Goal: Task Accomplishment & Management: Manage account settings

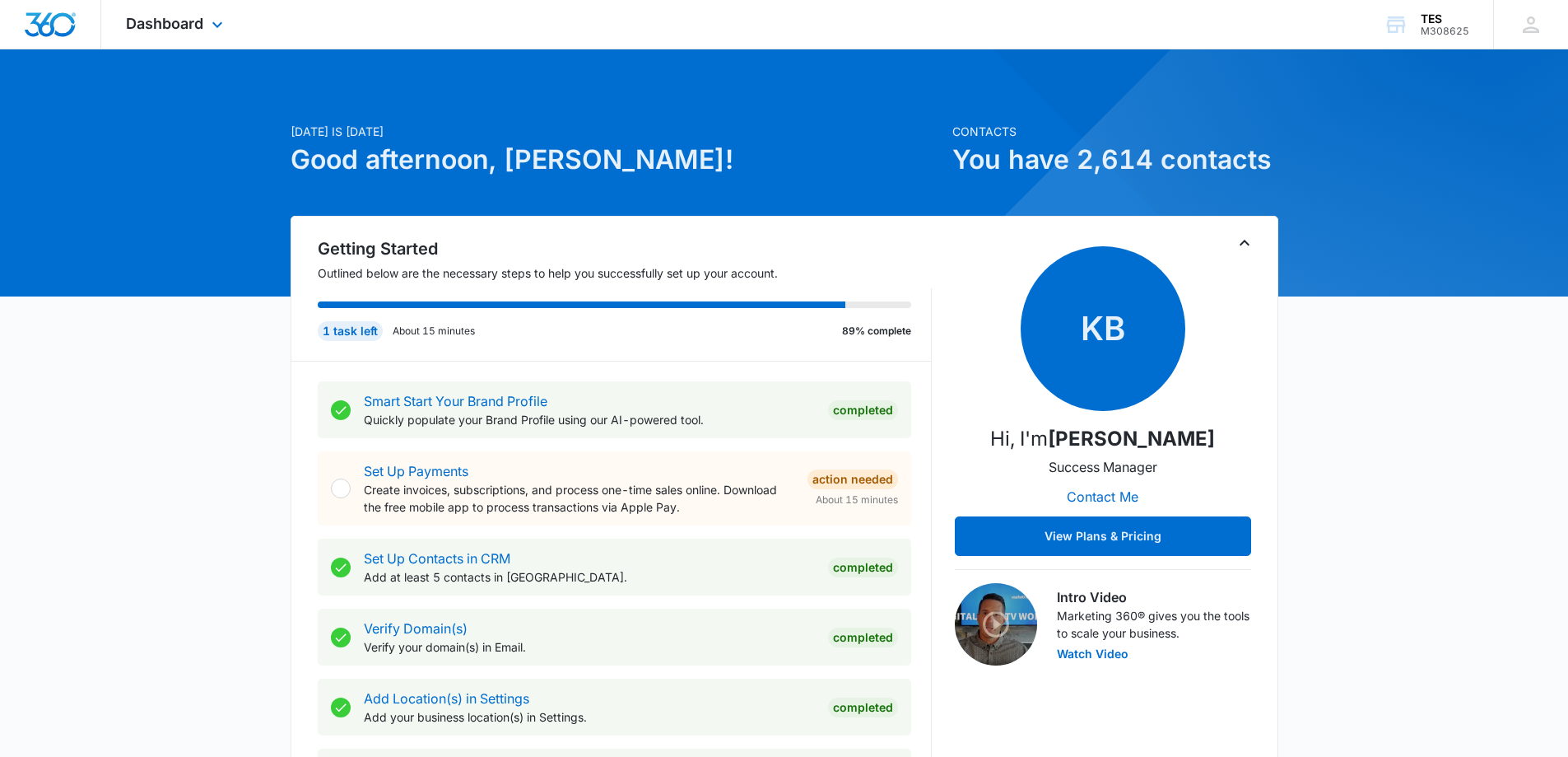
click at [48, 22] on img "Dashboard" at bounding box center [51, 25] width 53 height 25
click at [151, 29] on span "Dashboard" at bounding box center [164, 23] width 77 height 17
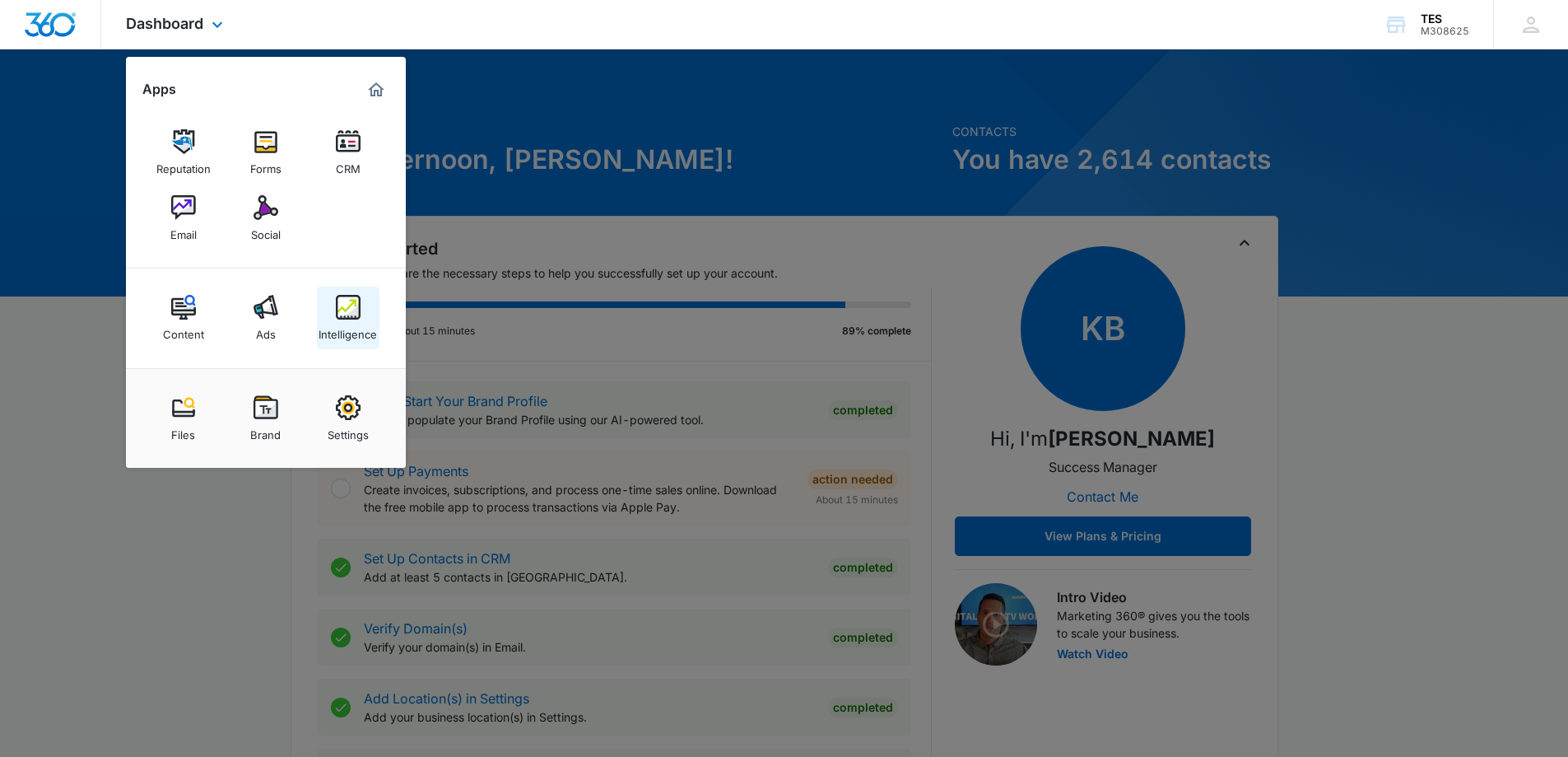
click at [349, 321] on div "Intelligence" at bounding box center [348, 330] width 58 height 22
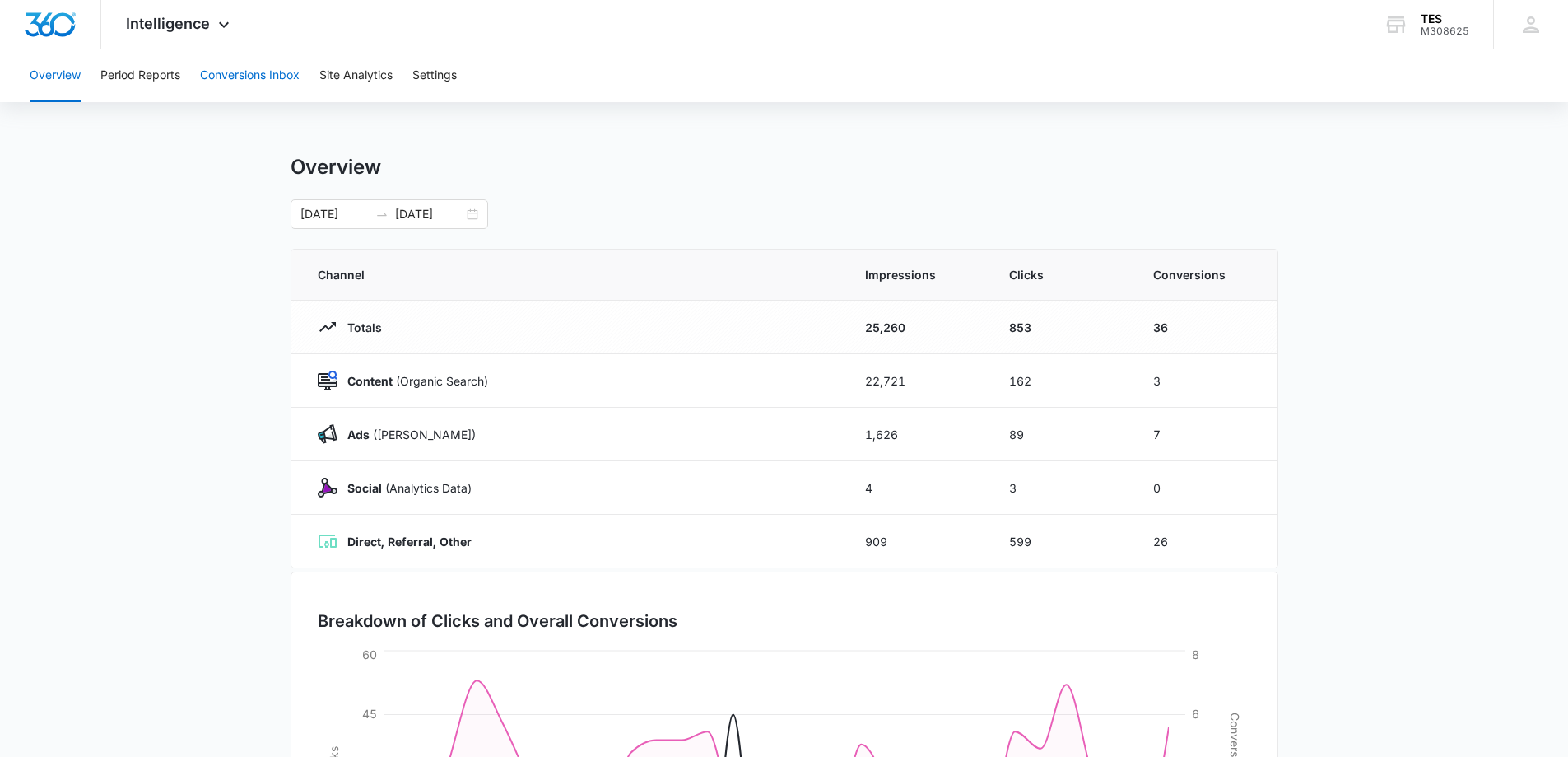
click at [269, 69] on button "Conversions Inbox" at bounding box center [250, 76] width 100 height 53
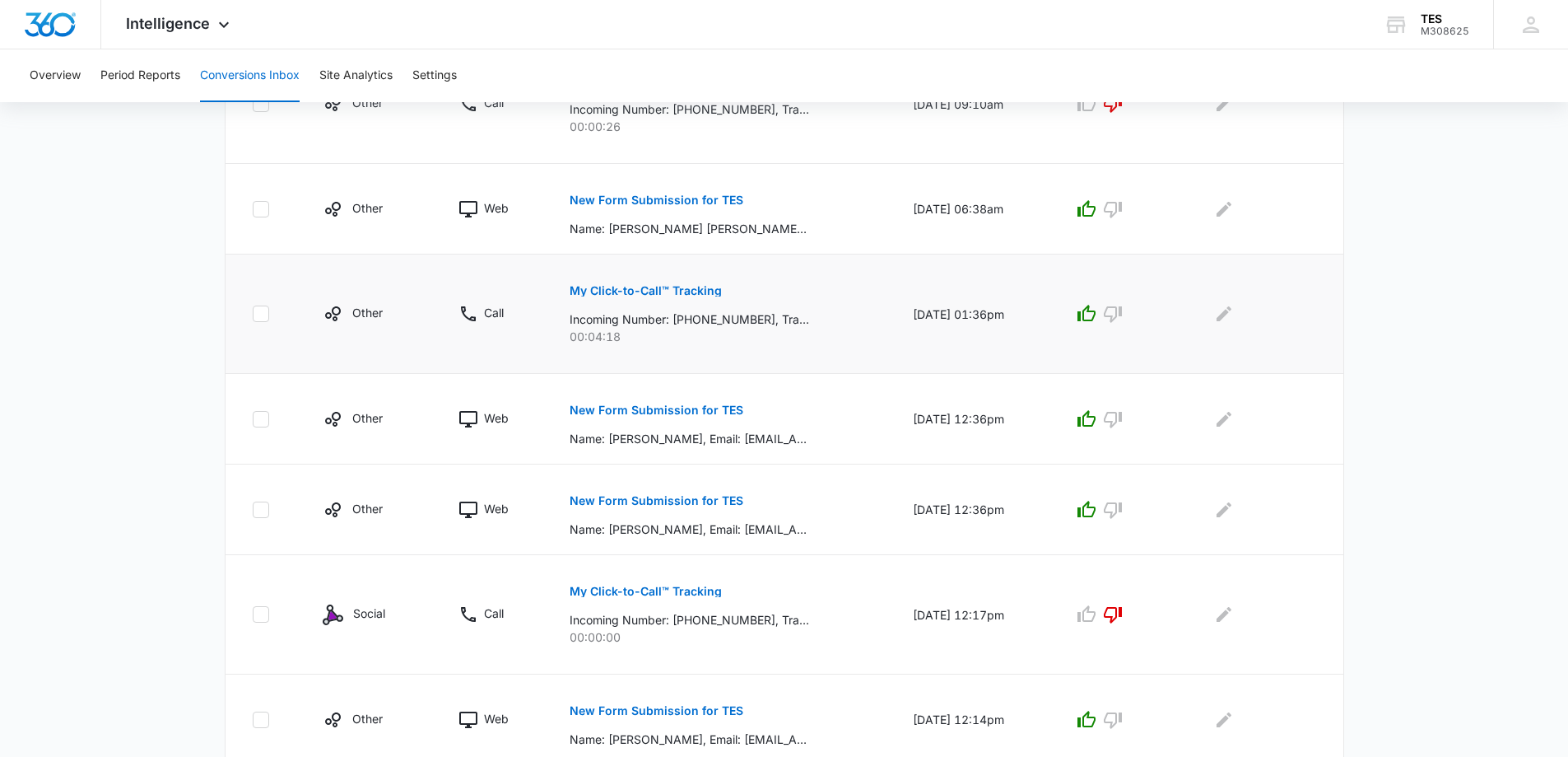
scroll to position [892, 0]
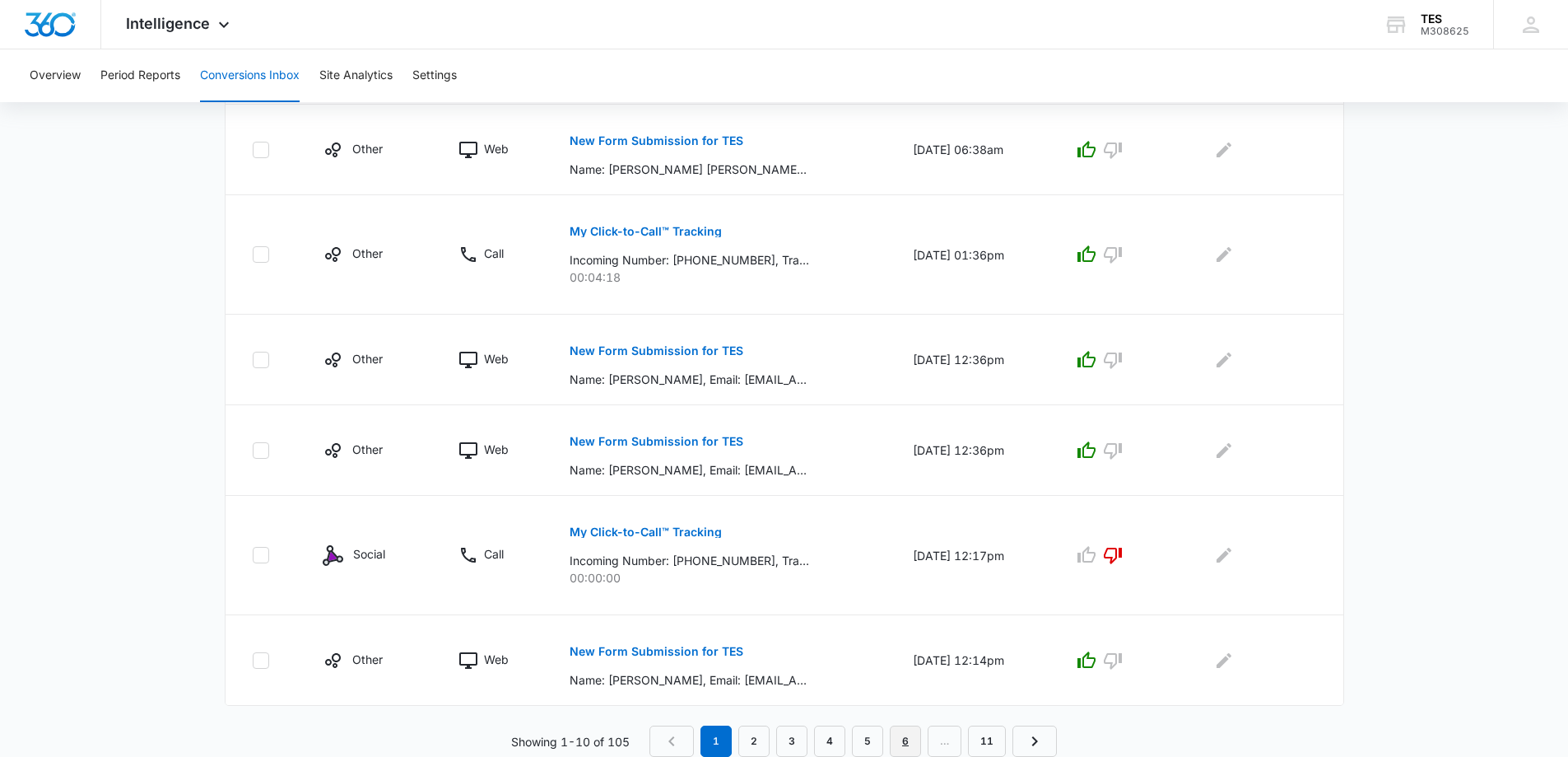
click at [907, 742] on link "6" at bounding box center [906, 741] width 32 height 32
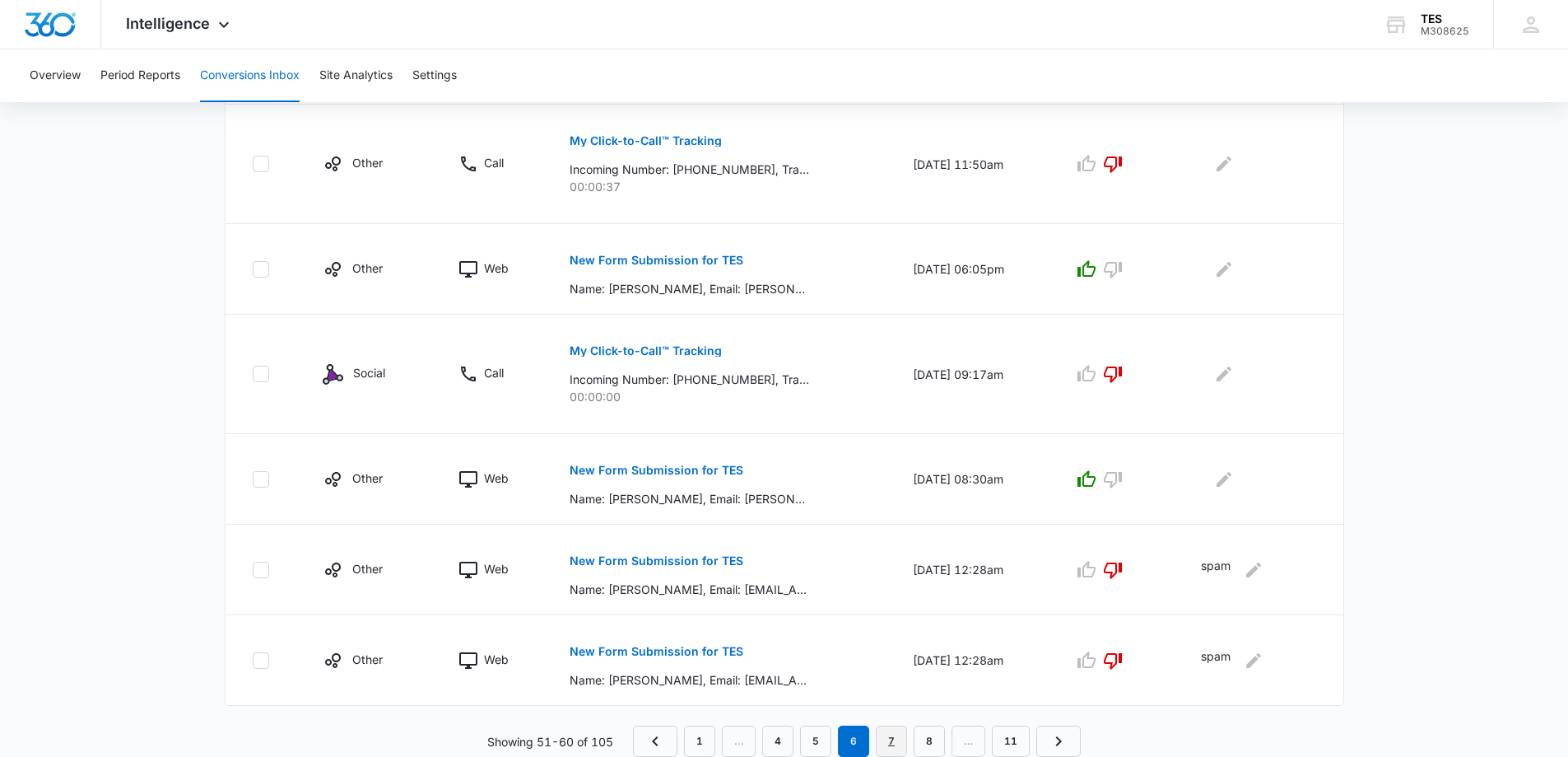
click at [897, 737] on link "7" at bounding box center [892, 741] width 32 height 32
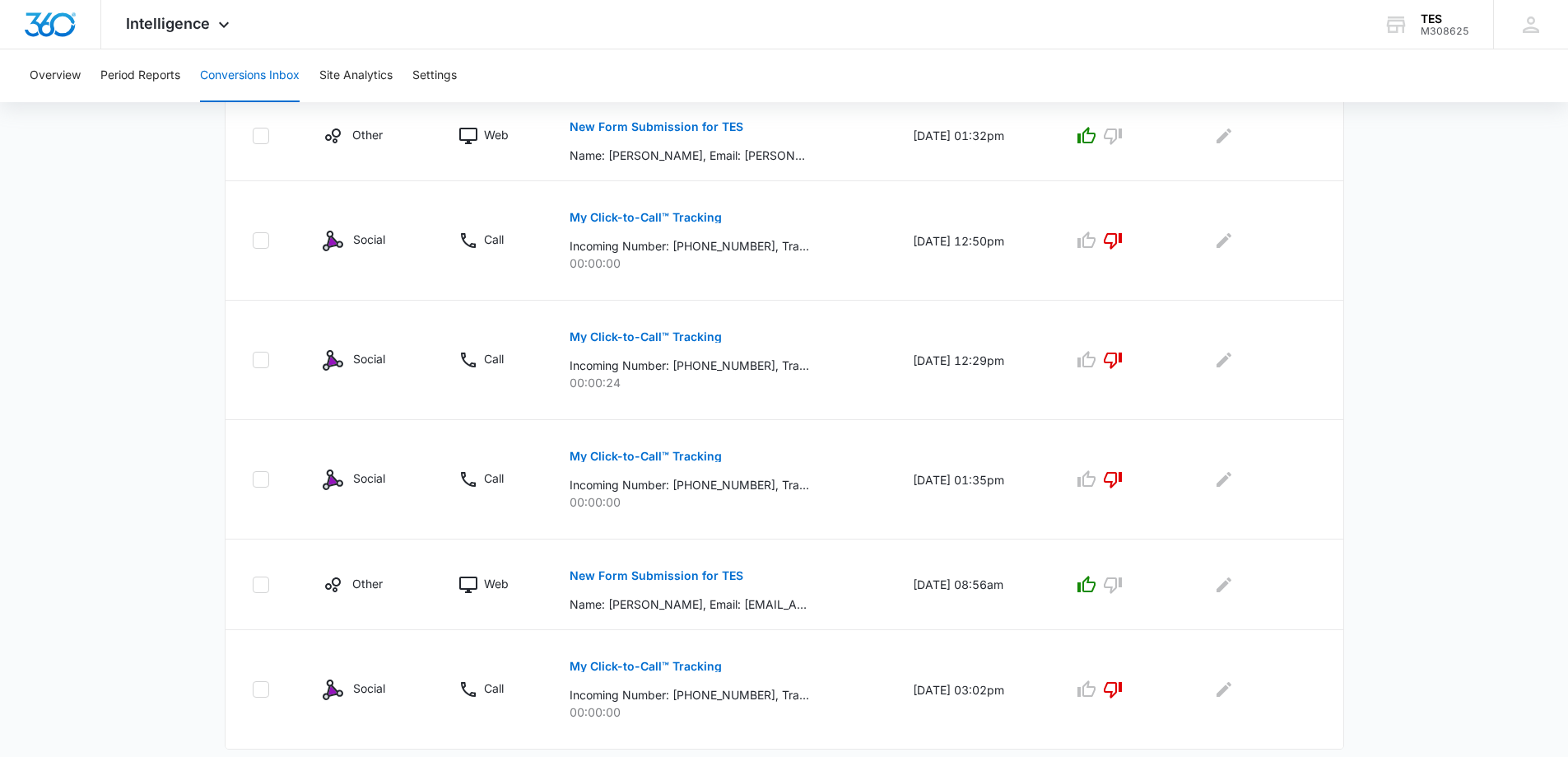
scroll to position [950, 0]
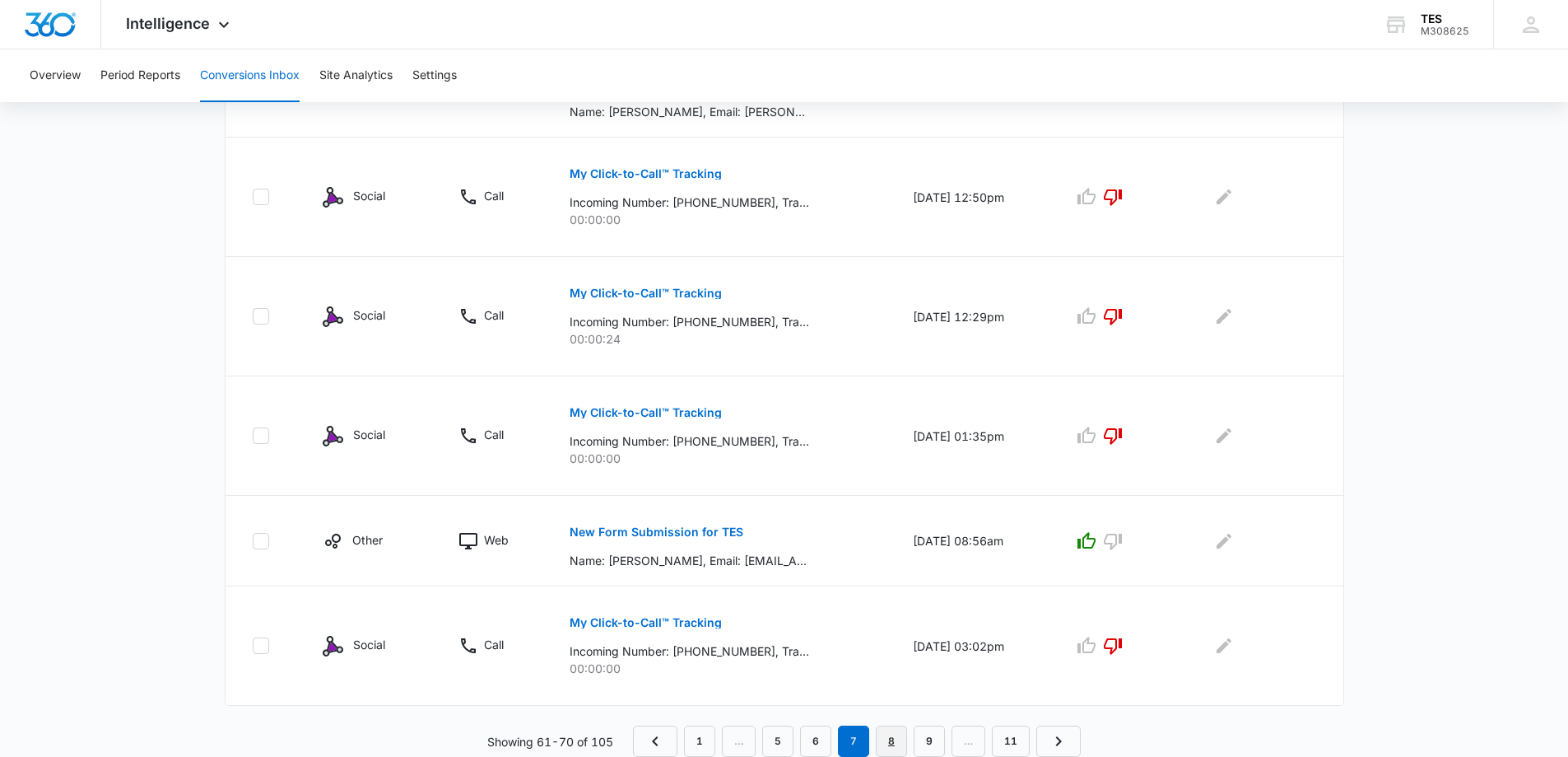
click at [896, 742] on link "8" at bounding box center [892, 741] width 32 height 32
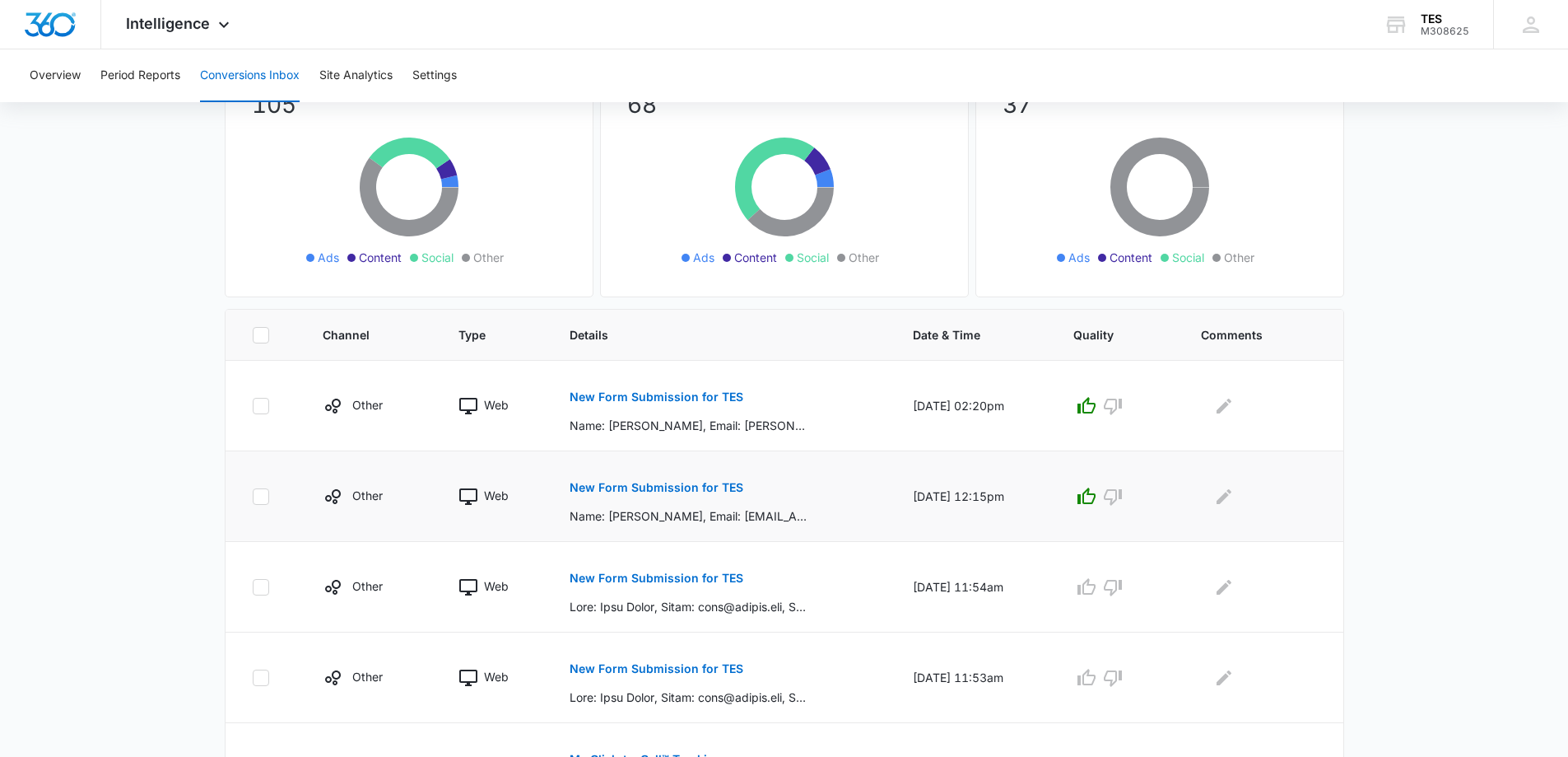
scroll to position [247, 0]
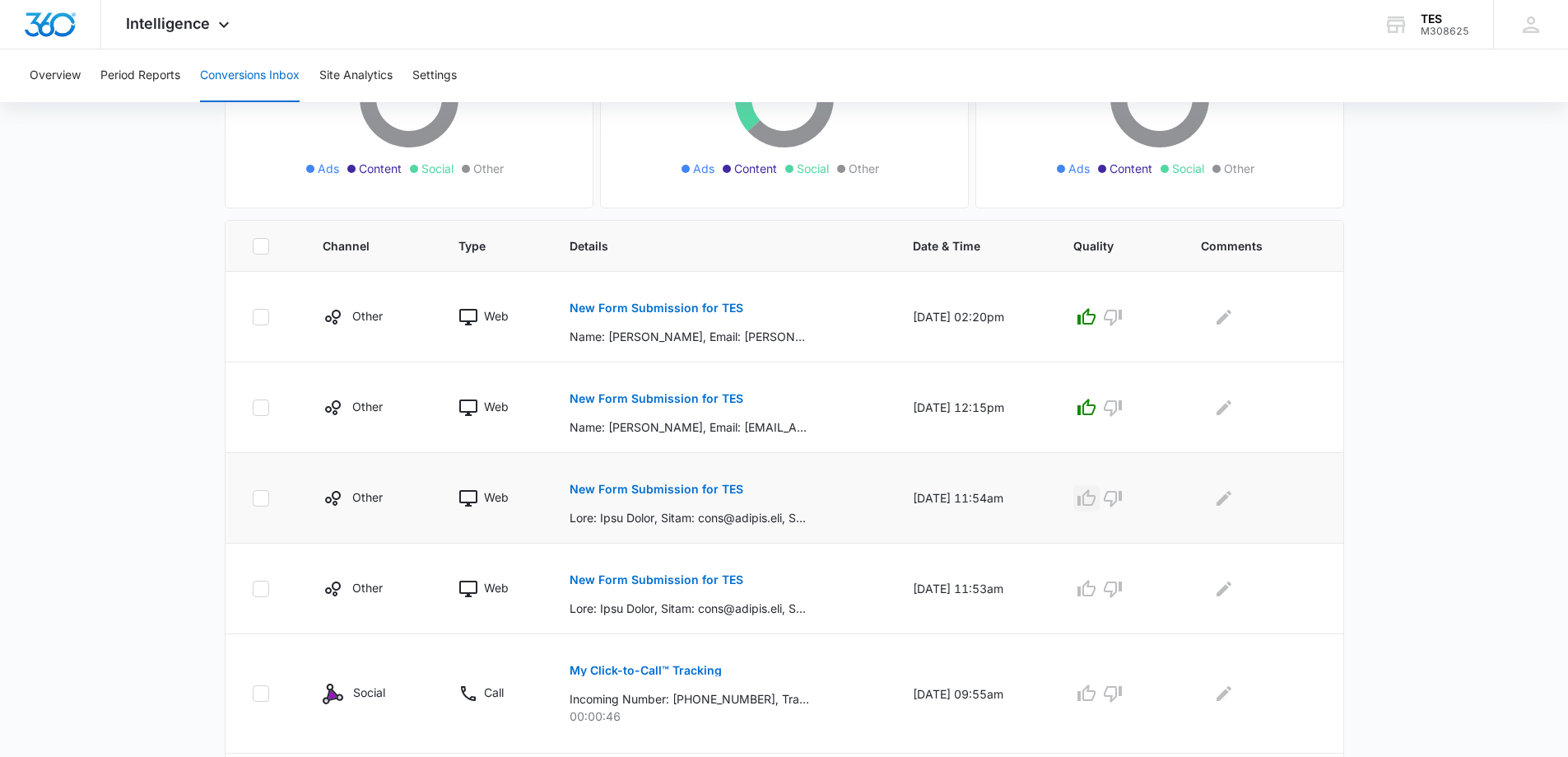
click at [1089, 499] on icon "button" at bounding box center [1087, 497] width 18 height 17
click at [1097, 591] on icon "button" at bounding box center [1087, 589] width 20 height 20
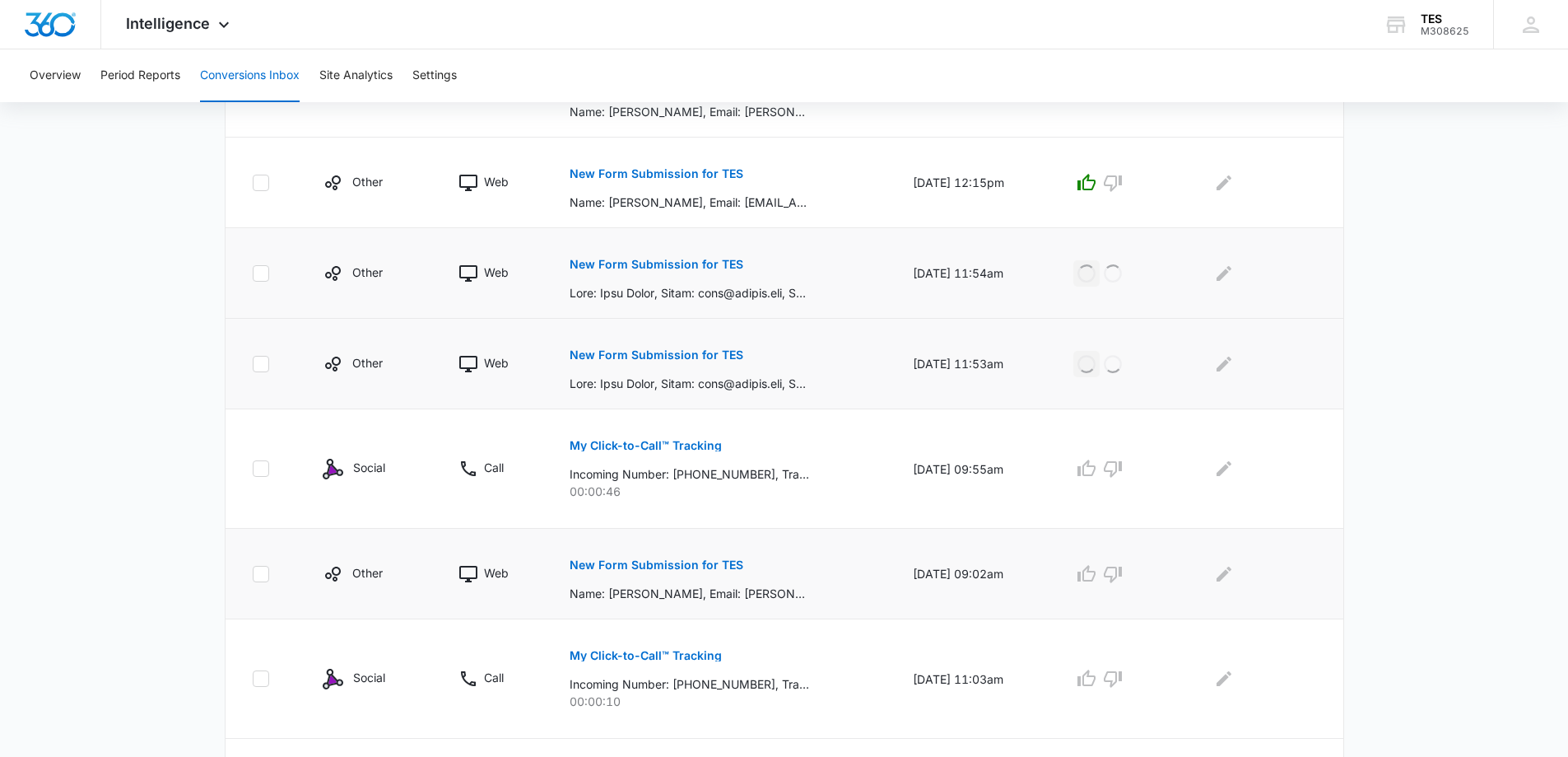
scroll to position [494, 0]
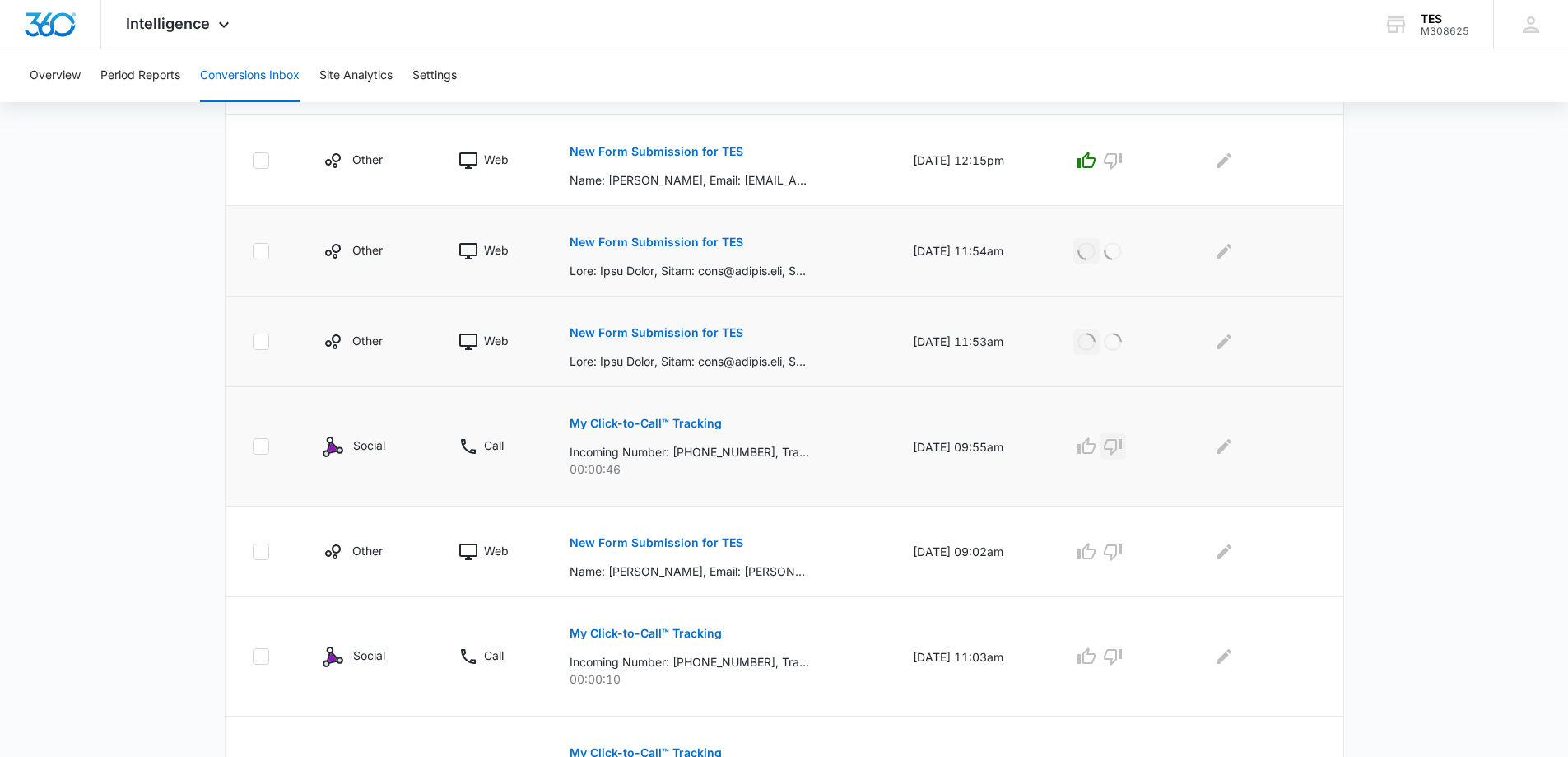
click at [1122, 440] on icon "button" at bounding box center [1113, 447] width 18 height 17
click at [1122, 552] on icon "button" at bounding box center [1113, 552] width 20 height 20
click at [1122, 659] on icon "button" at bounding box center [1113, 657] width 18 height 17
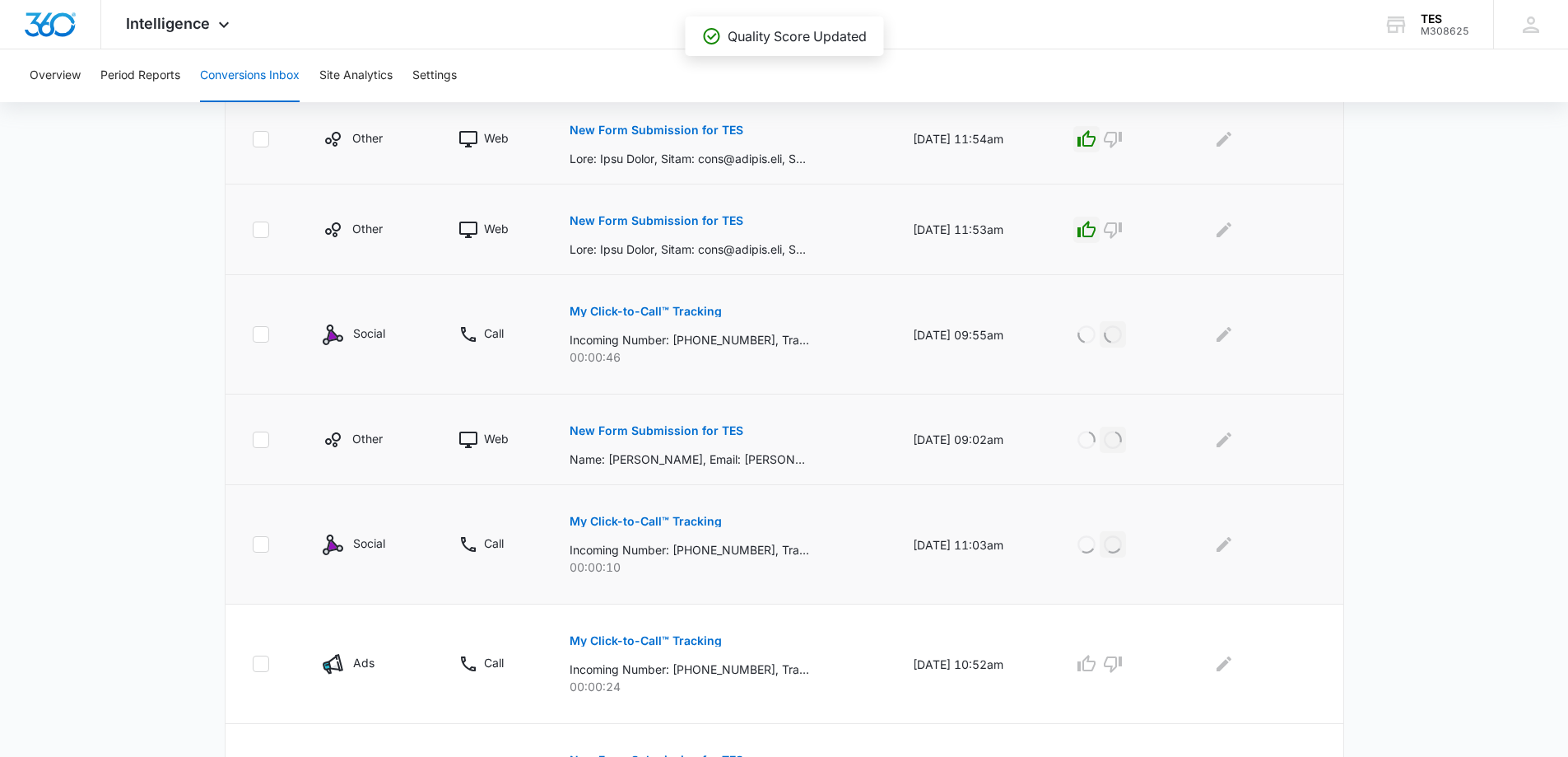
scroll to position [805, 0]
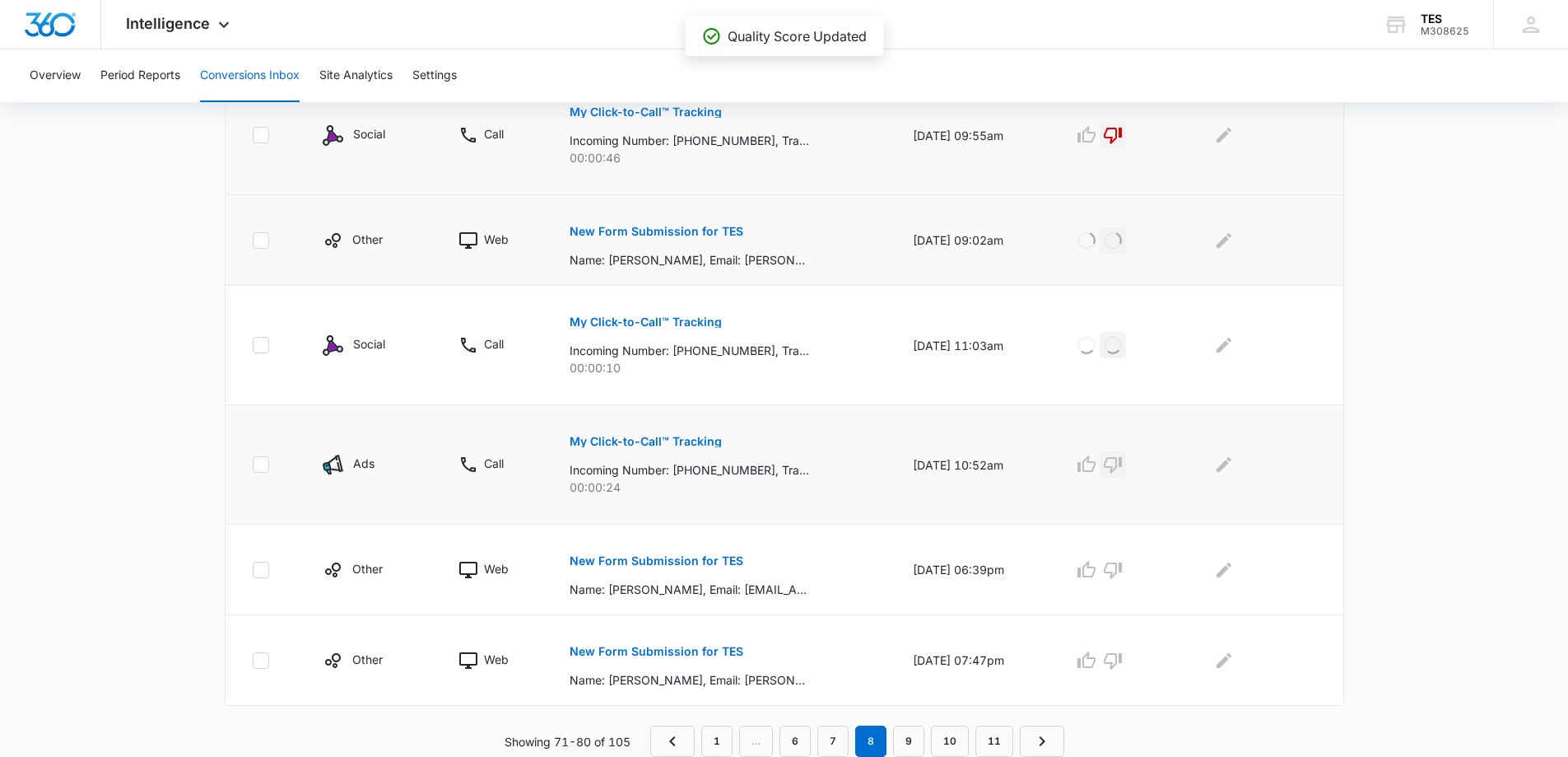
click at [1118, 460] on icon "button" at bounding box center [1113, 465] width 20 height 20
click at [684, 556] on p "New Form Submission for TES" at bounding box center [656, 561] width 173 height 12
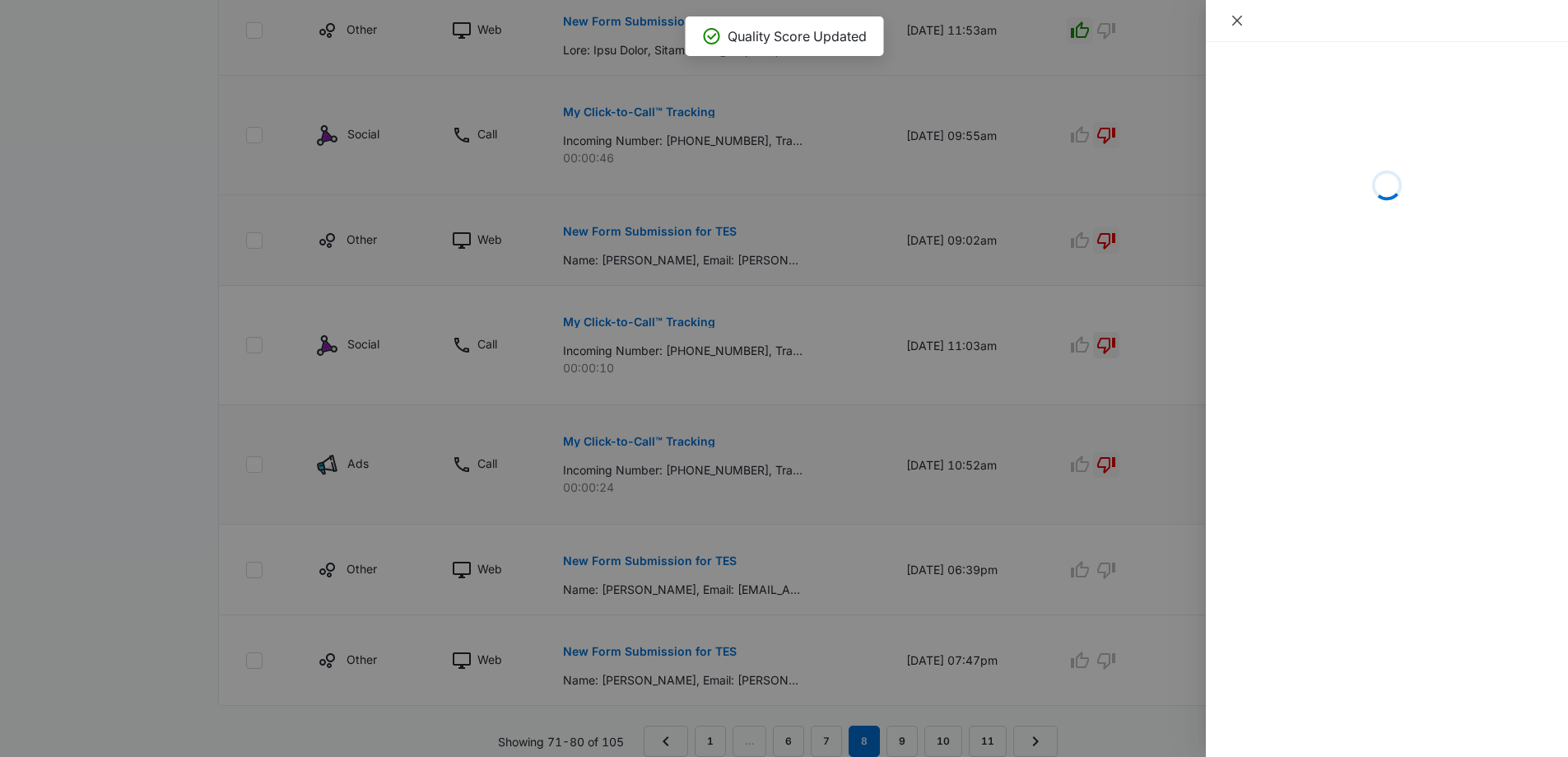
click at [1235, 19] on icon "close" at bounding box center [1237, 21] width 10 height 10
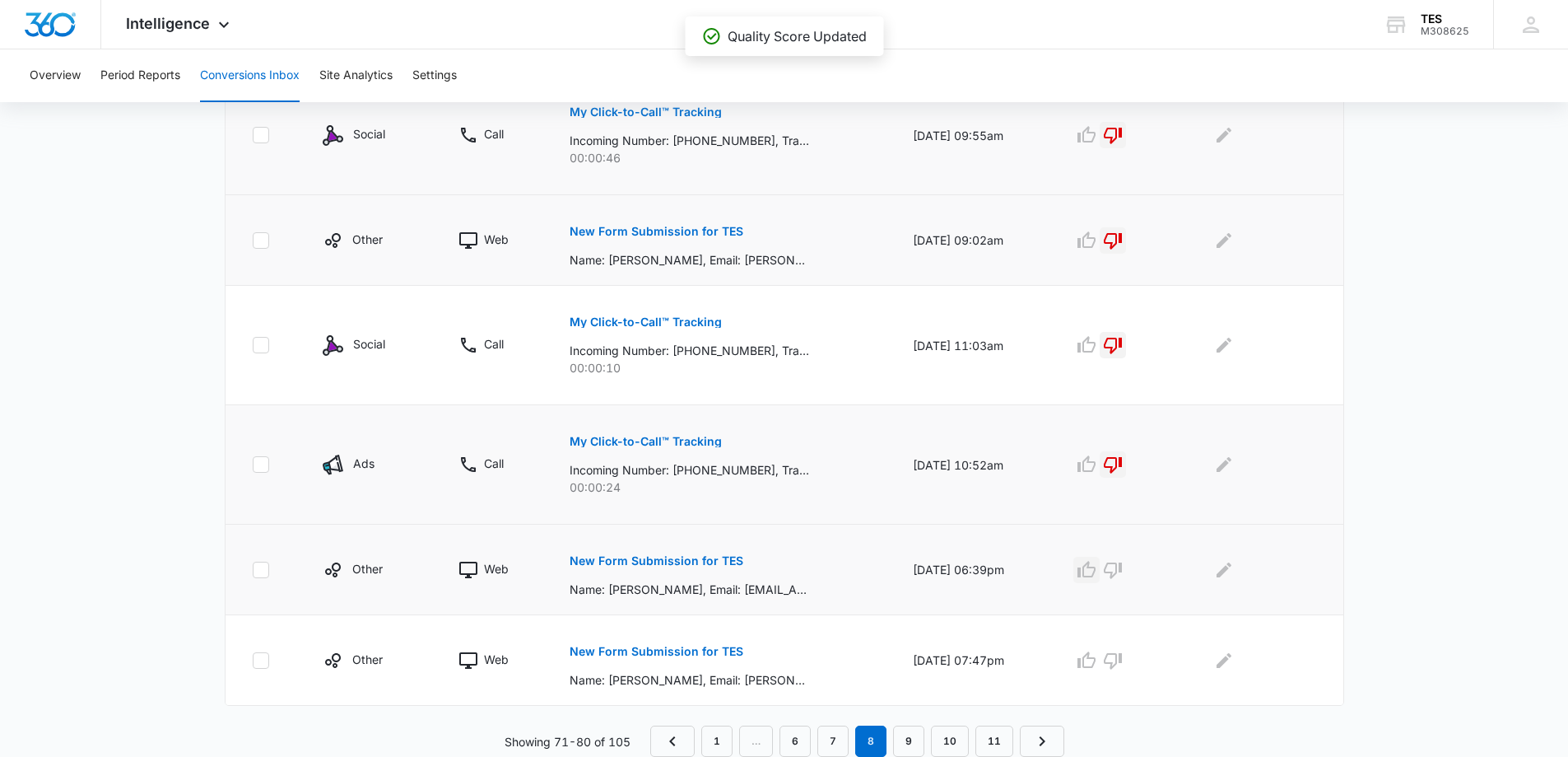
click at [1096, 568] on icon "button" at bounding box center [1087, 569] width 18 height 17
click at [678, 649] on p "New Form Submission for TES" at bounding box center [656, 652] width 173 height 12
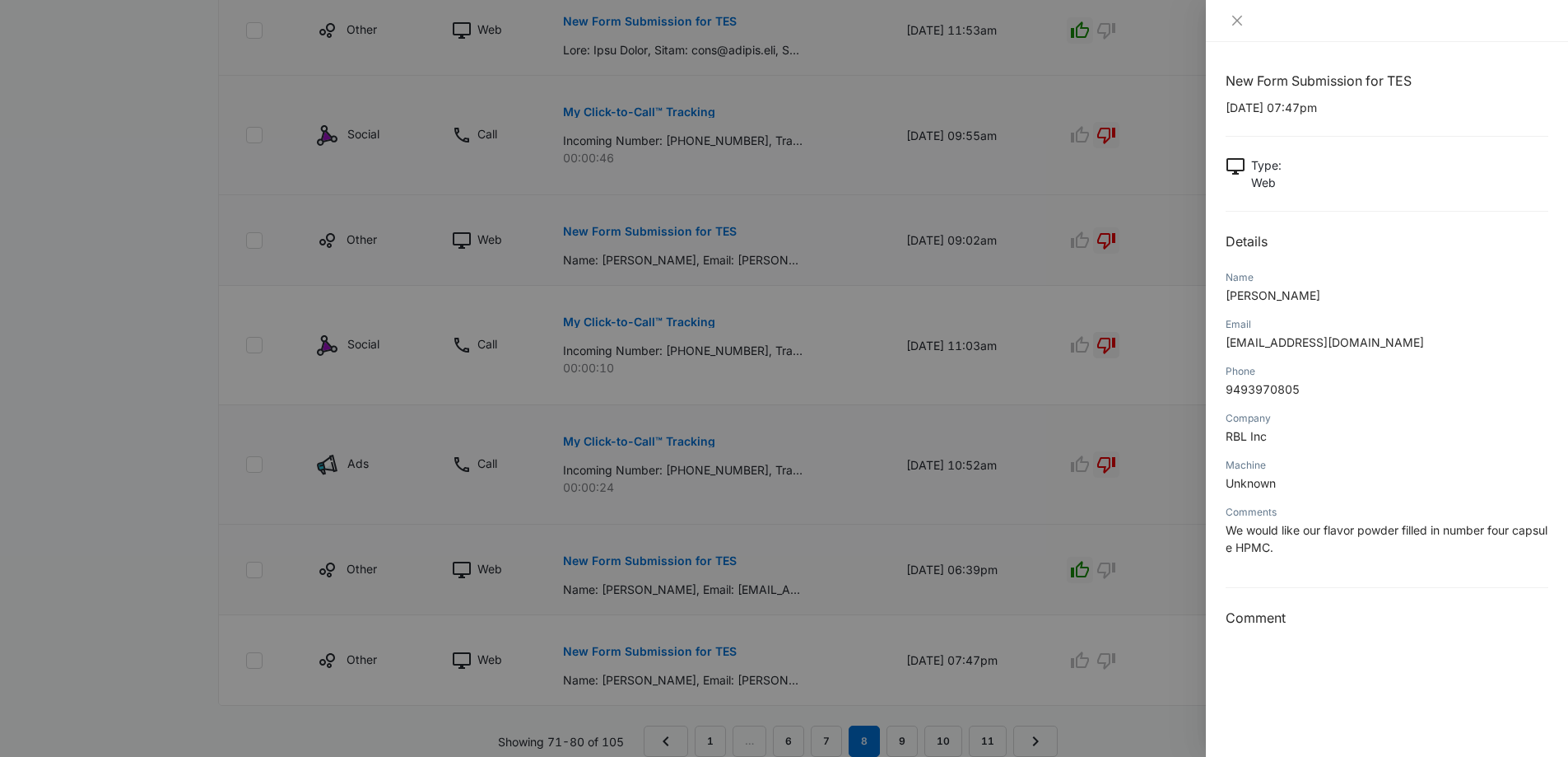
click at [1241, 12] on div at bounding box center [1387, 21] width 363 height 42
click at [1237, 23] on icon "close" at bounding box center [1237, 21] width 13 height 13
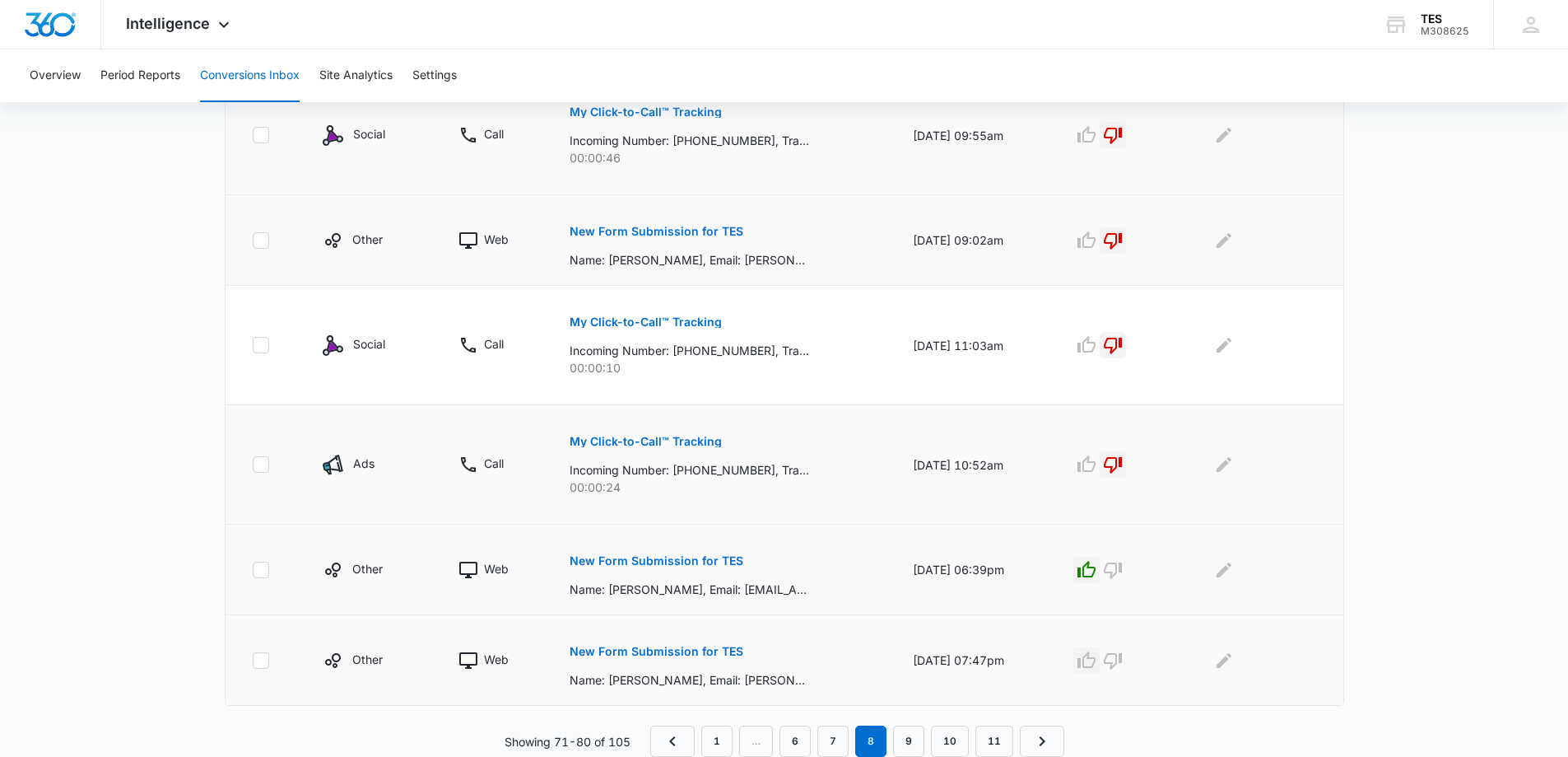
click at [1093, 660] on icon "button" at bounding box center [1087, 660] width 18 height 17
click at [913, 745] on link "9" at bounding box center [909, 741] width 32 height 32
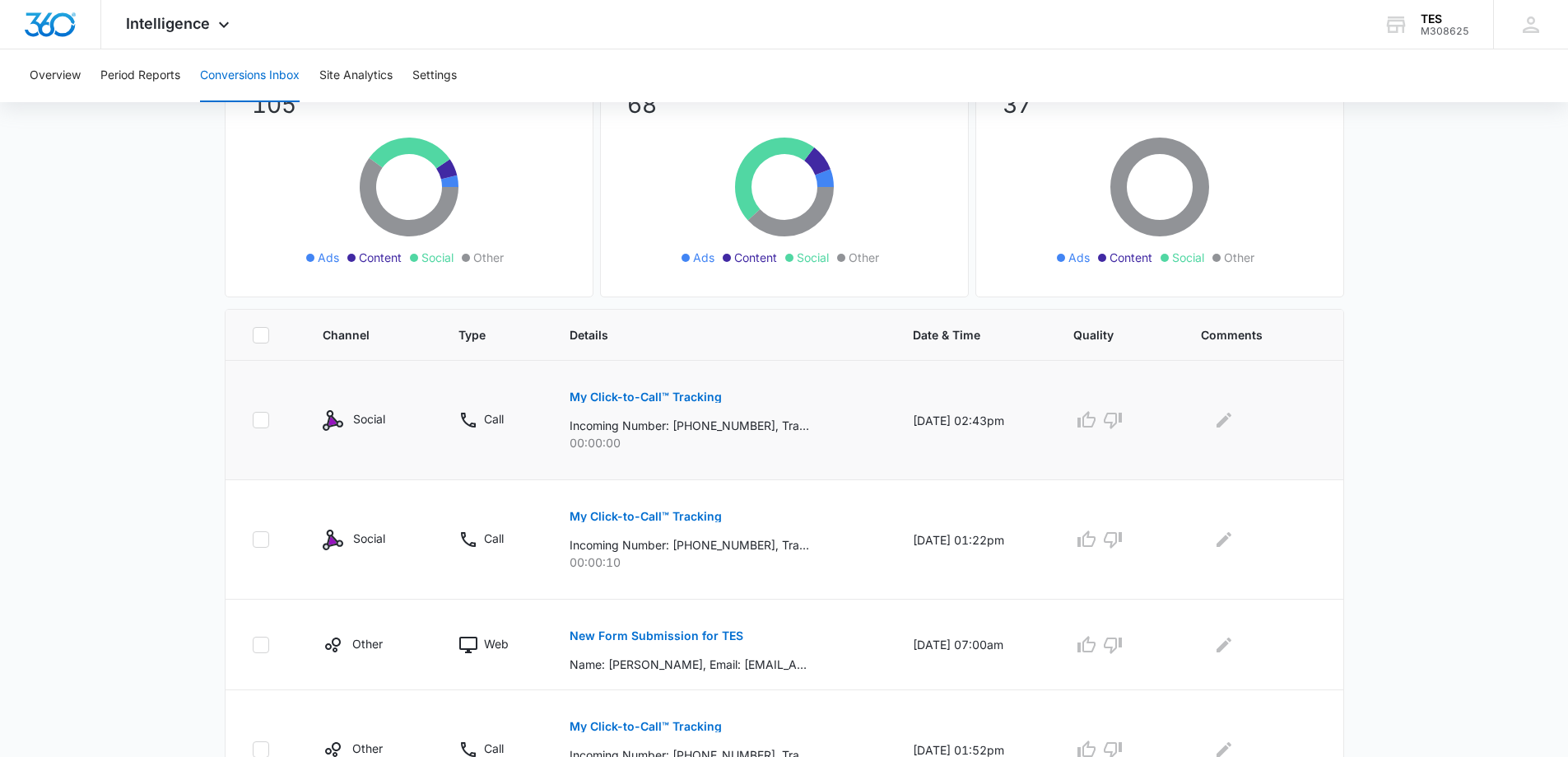
scroll to position [164, 0]
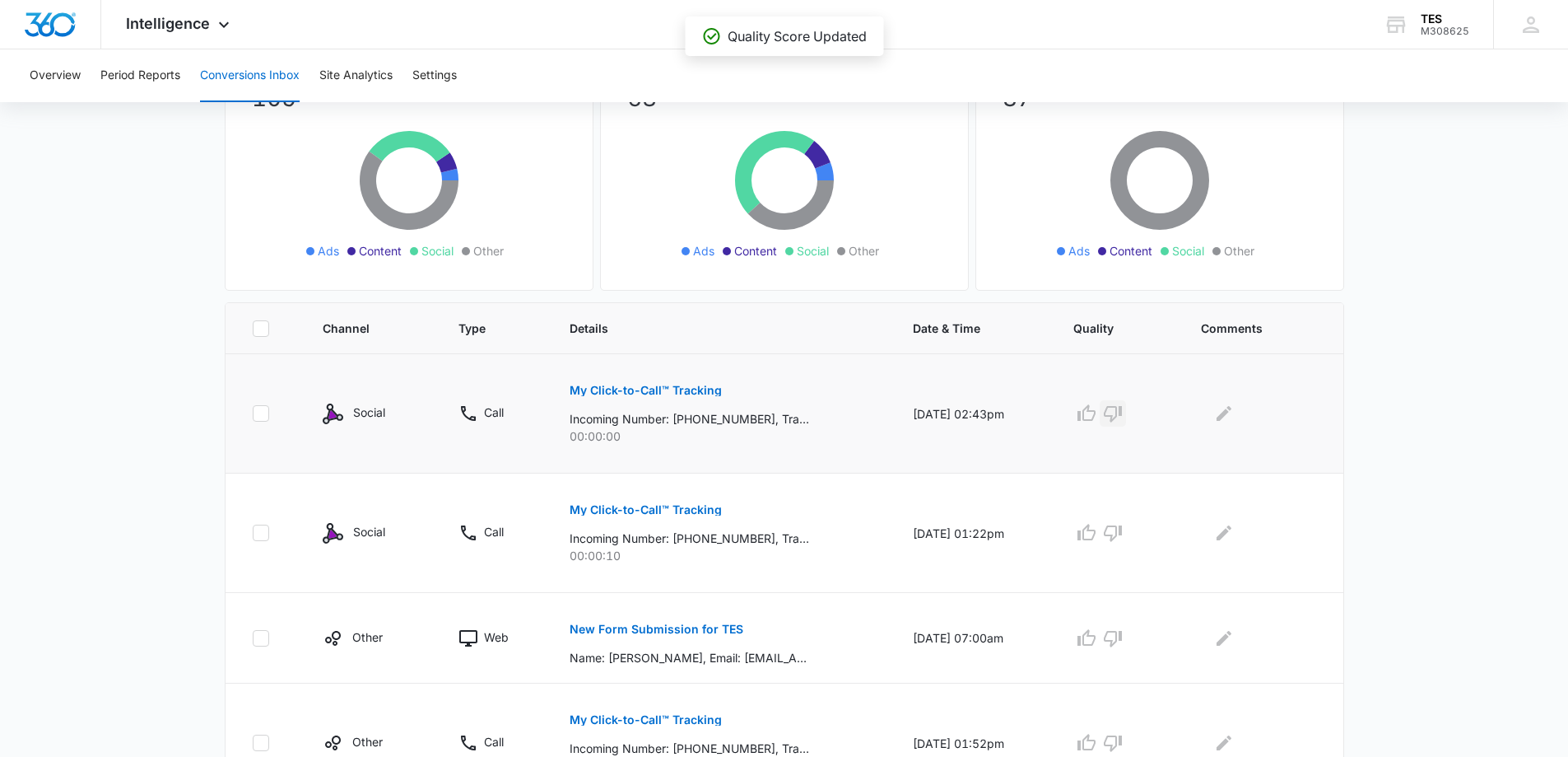
click at [1122, 413] on icon "button" at bounding box center [1113, 413] width 20 height 20
click at [1121, 535] on icon "button" at bounding box center [1113, 534] width 18 height 17
click at [645, 627] on p "New Form Submission for TES" at bounding box center [656, 629] width 173 height 12
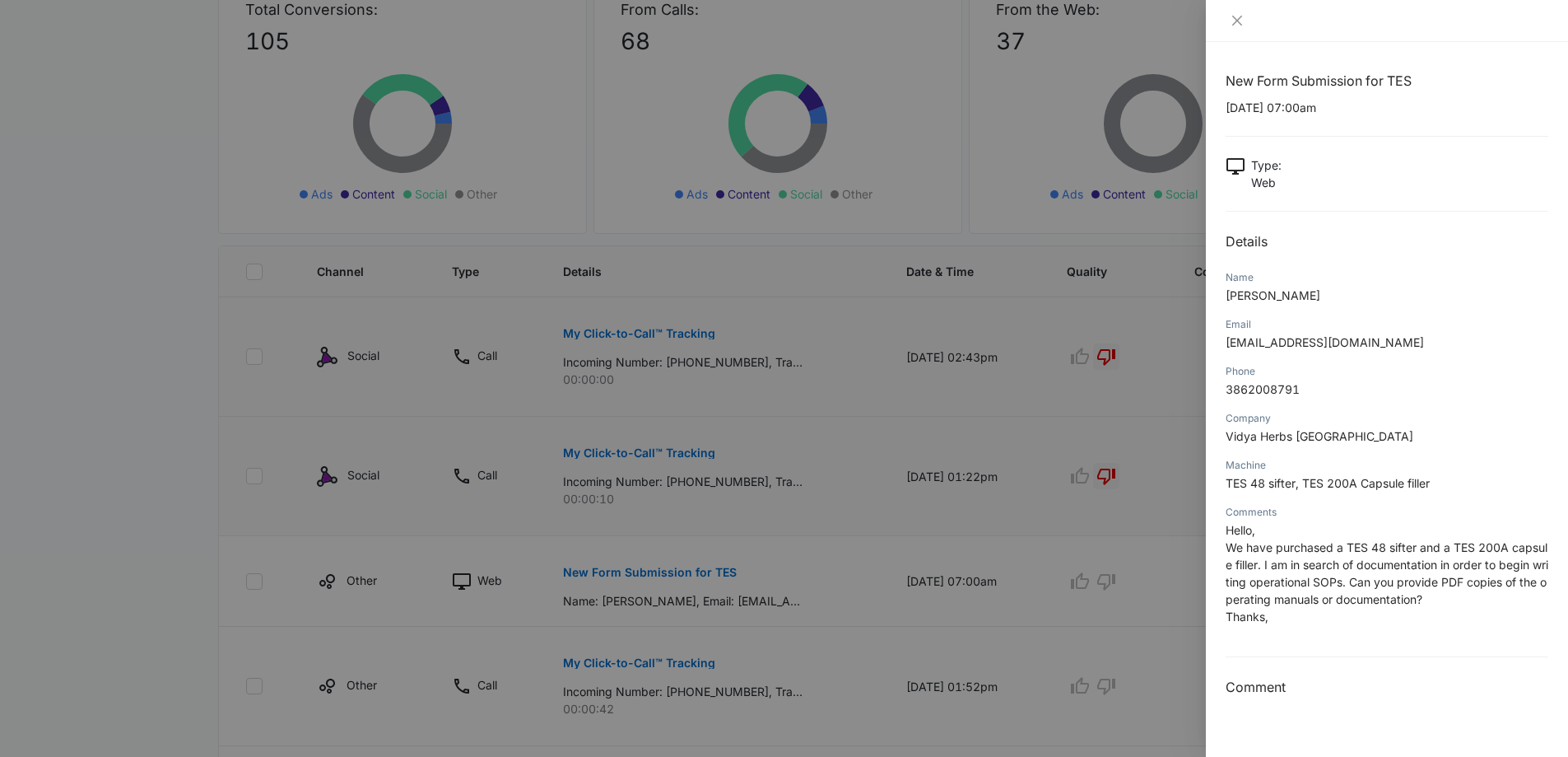
scroll to position [247, 0]
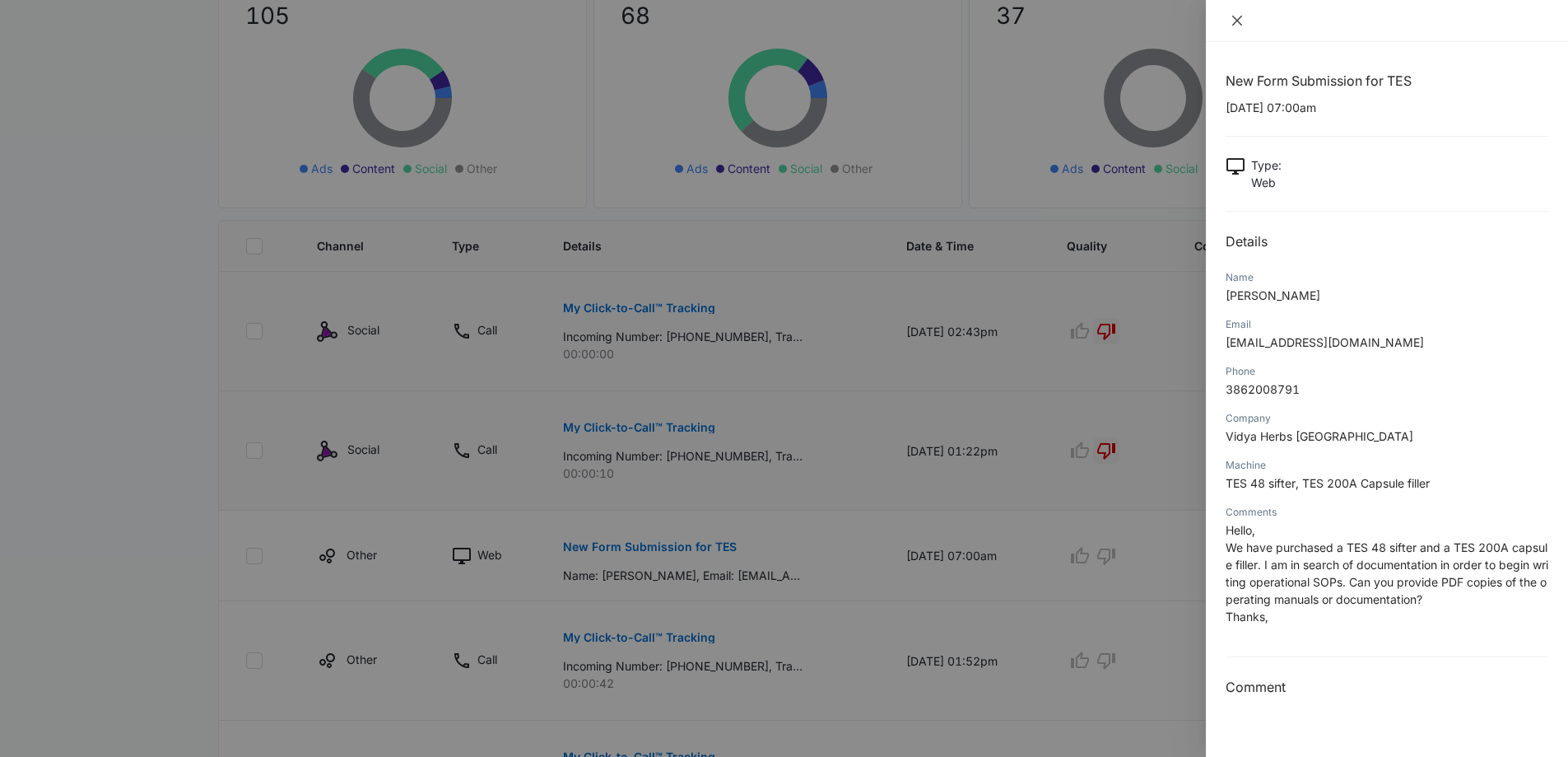
click at [1242, 27] on button "Close" at bounding box center [1237, 21] width 23 height 15
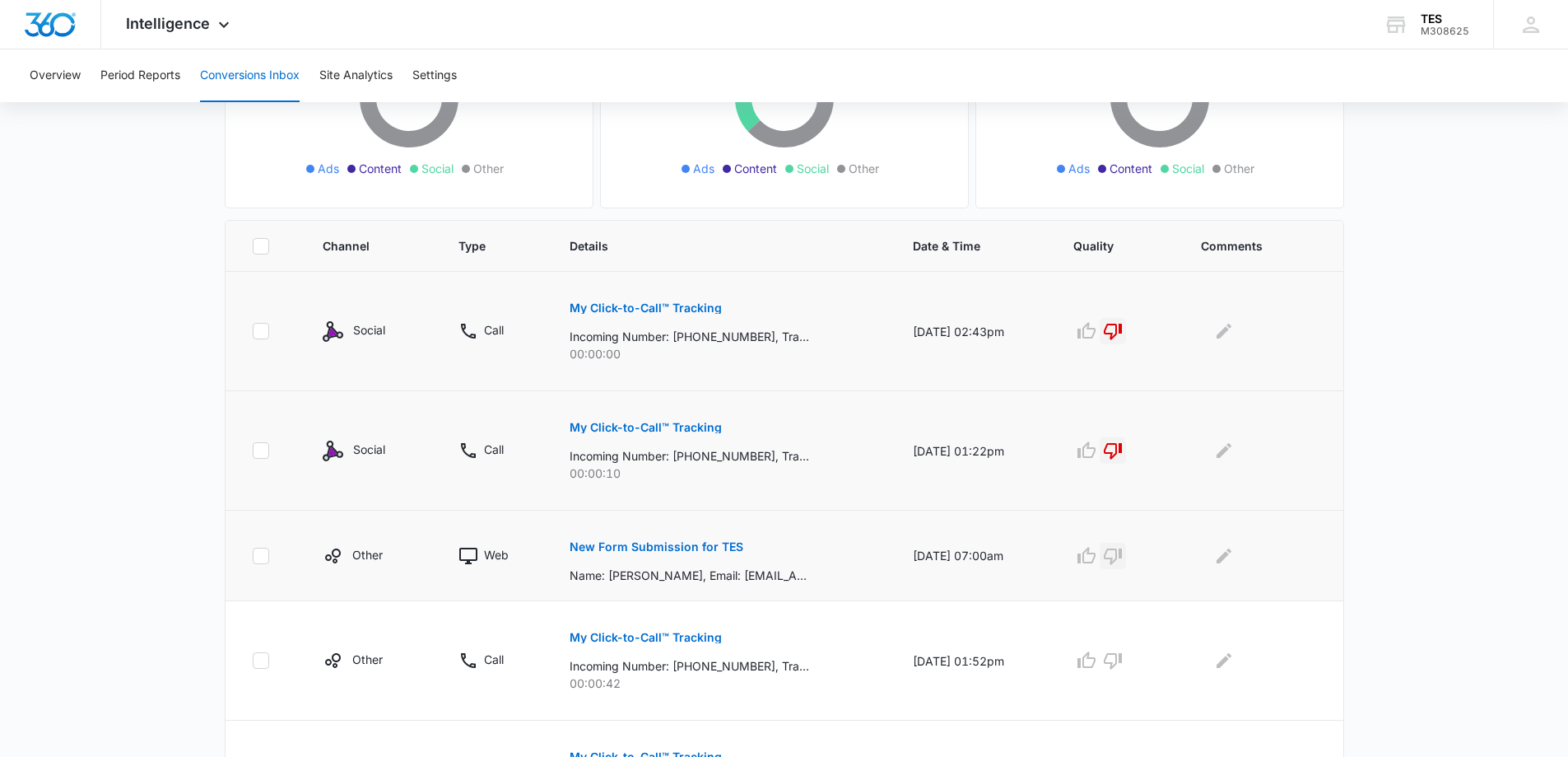
click at [1109, 558] on button "button" at bounding box center [1113, 556] width 27 height 27
click at [1122, 663] on icon "button" at bounding box center [1113, 661] width 20 height 20
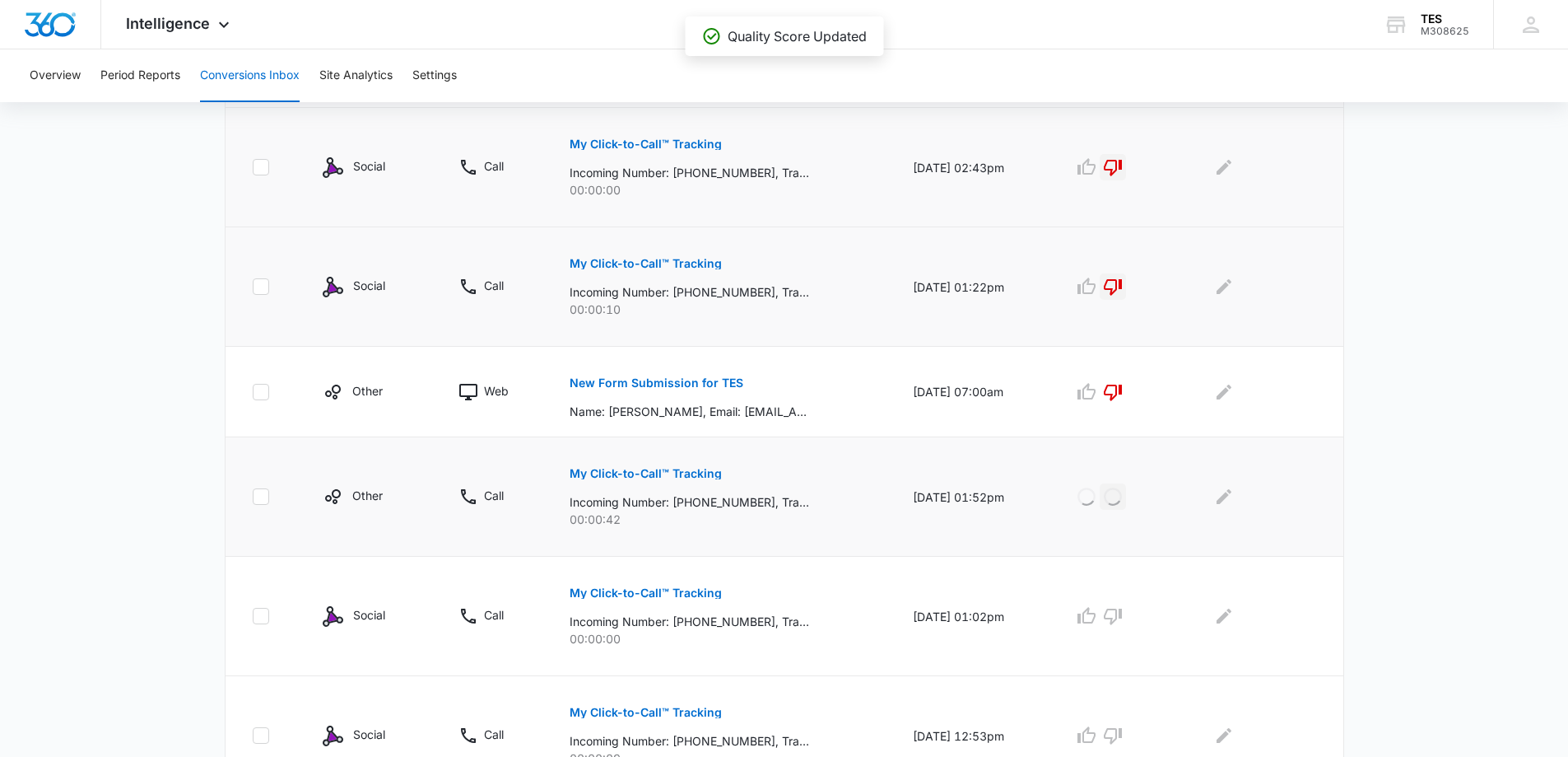
scroll to position [412, 0]
click at [1122, 612] on icon "button" at bounding box center [1113, 615] width 20 height 20
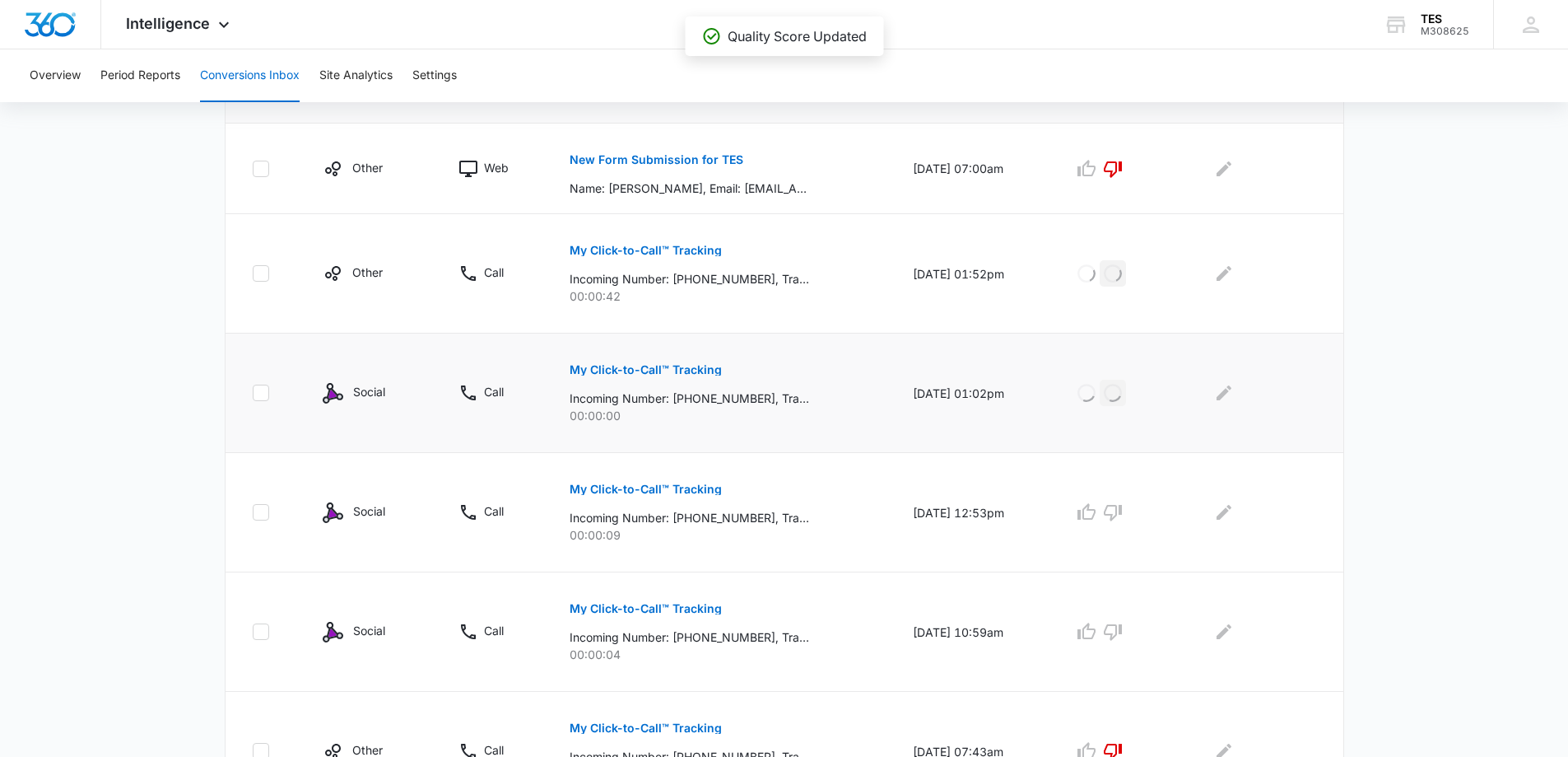
scroll to position [659, 0]
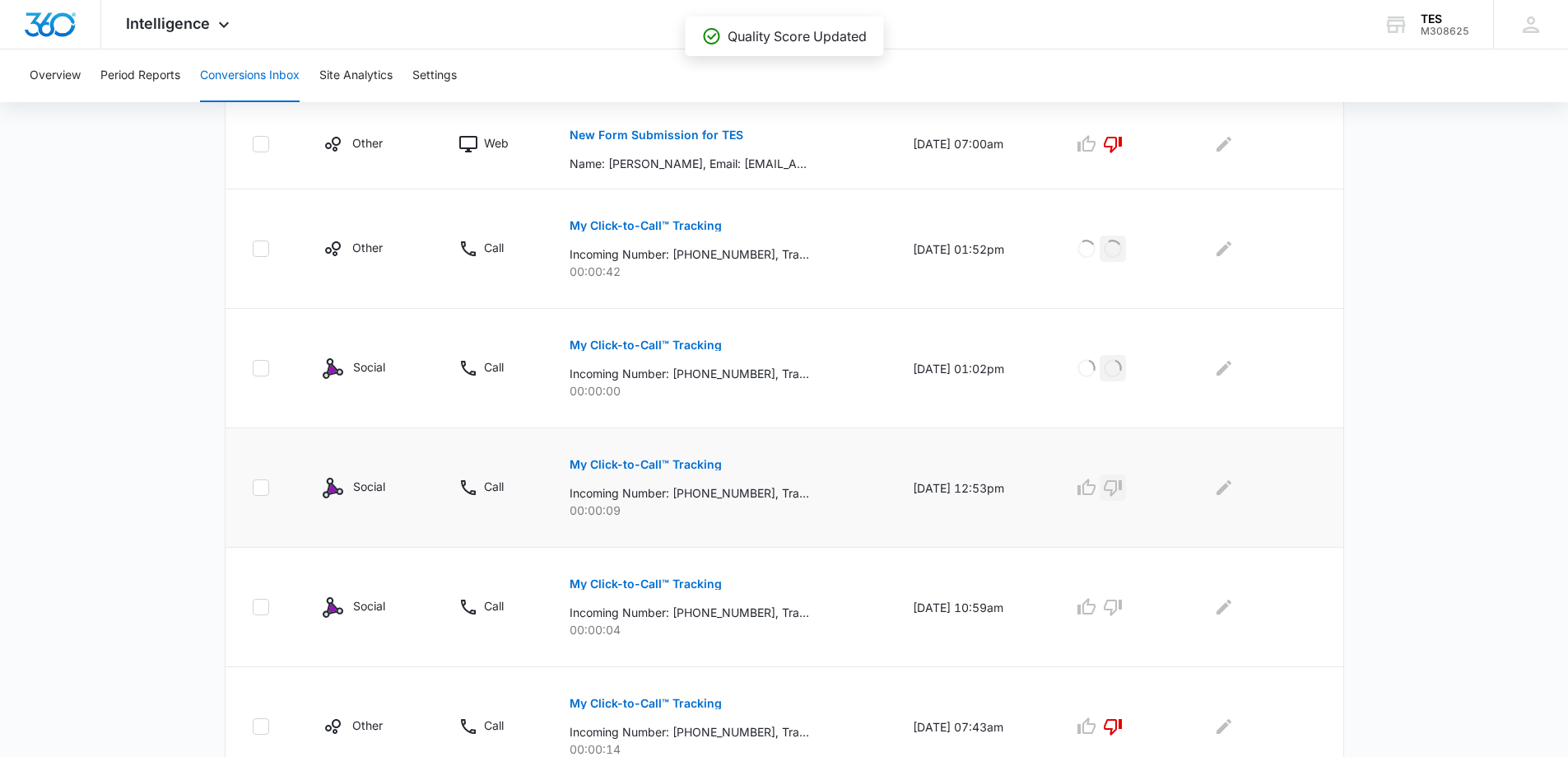
click at [1122, 489] on icon "button" at bounding box center [1113, 487] width 20 height 20
click at [1122, 610] on icon "button" at bounding box center [1113, 608] width 18 height 17
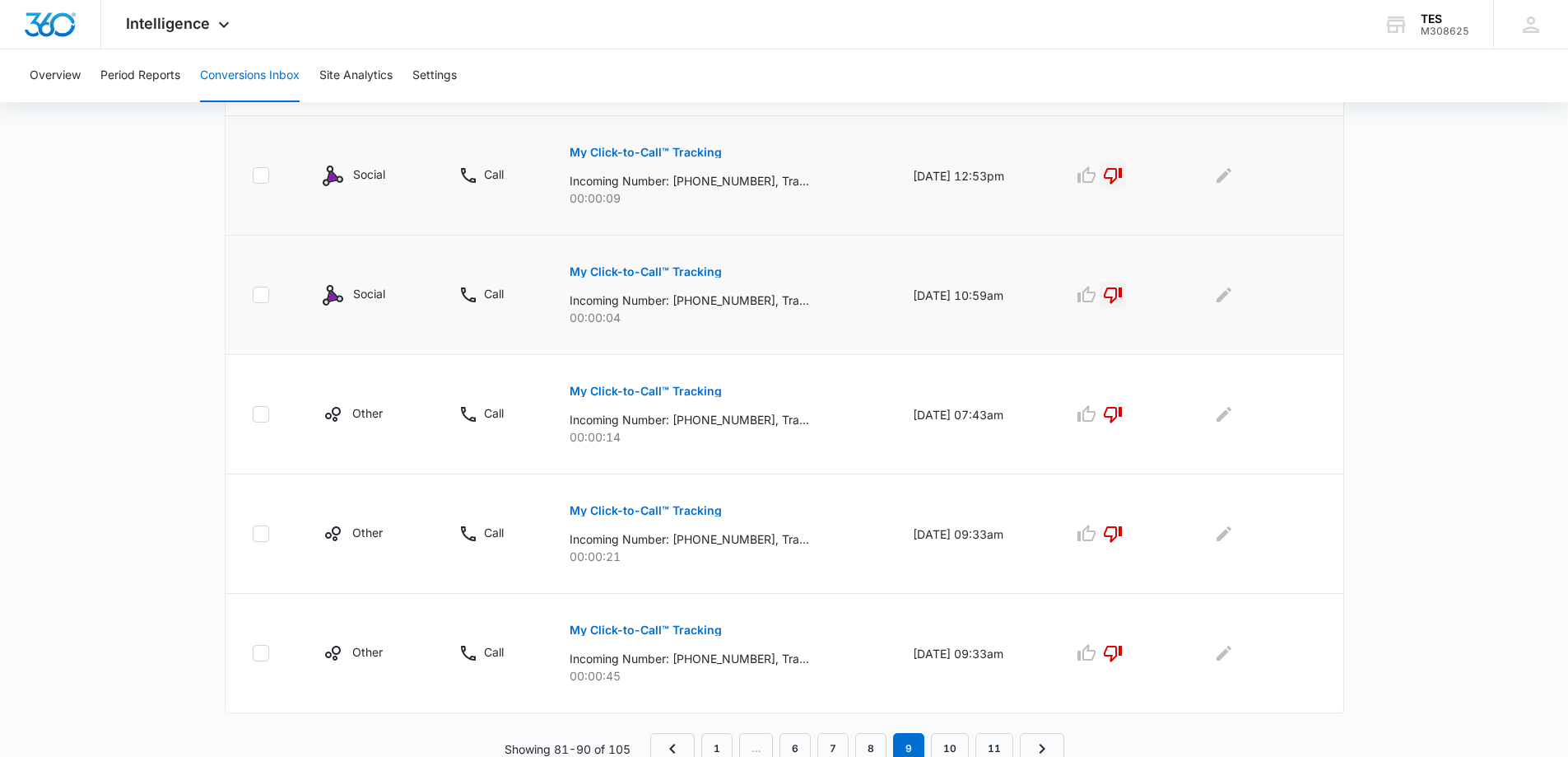
scroll to position [979, 0]
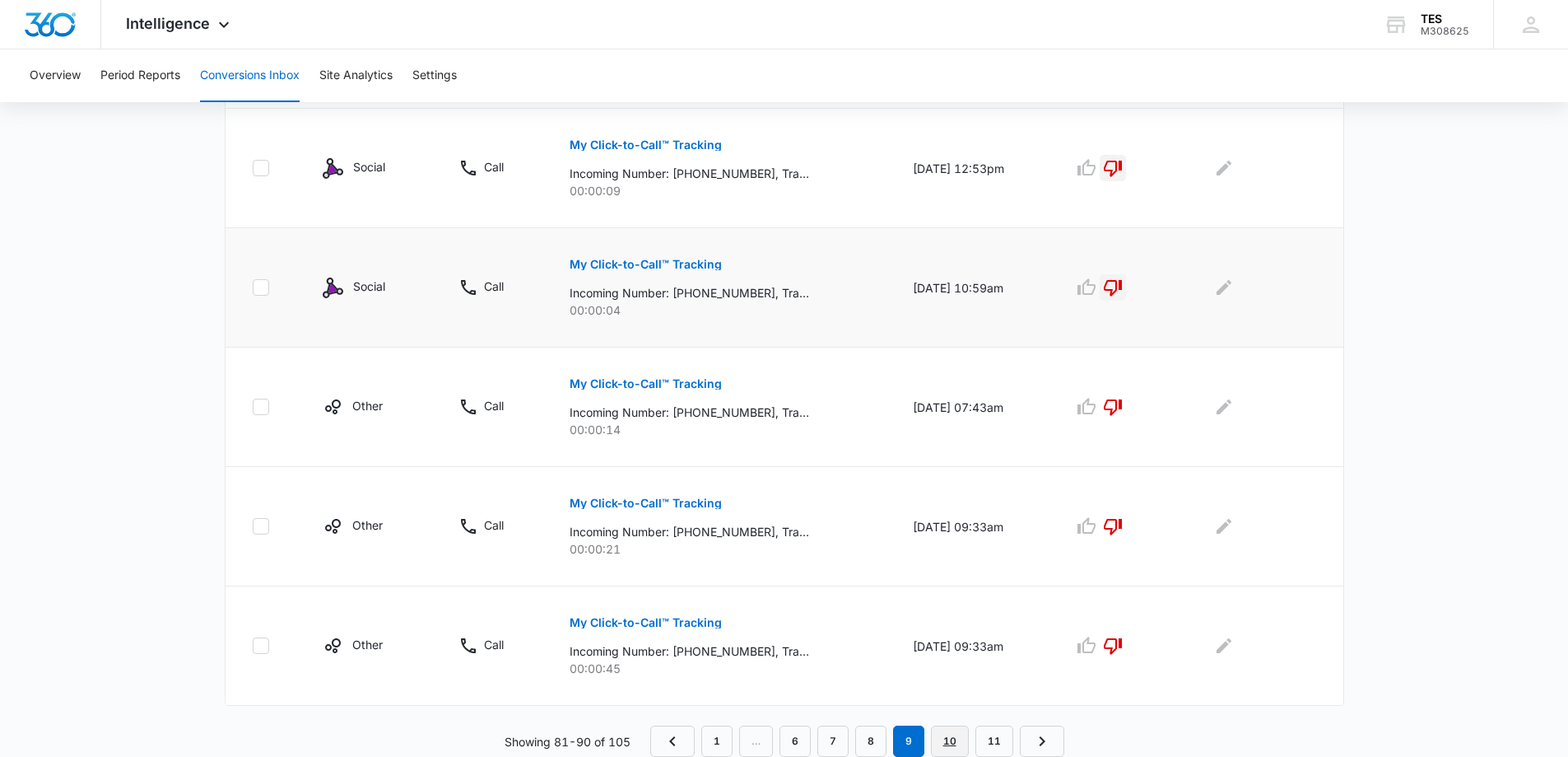
click at [953, 744] on link "10" at bounding box center [950, 741] width 38 height 32
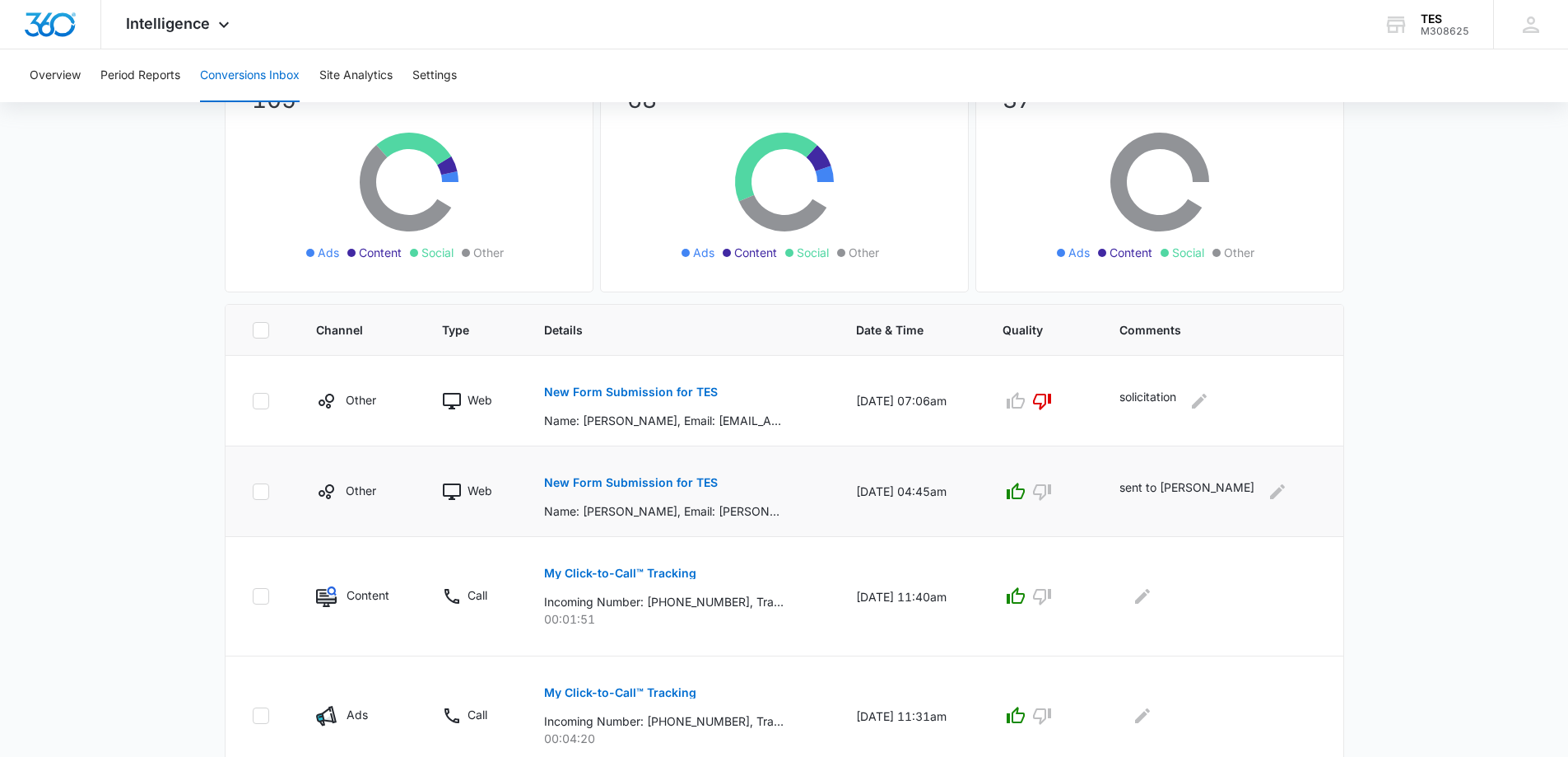
scroll to position [0, 0]
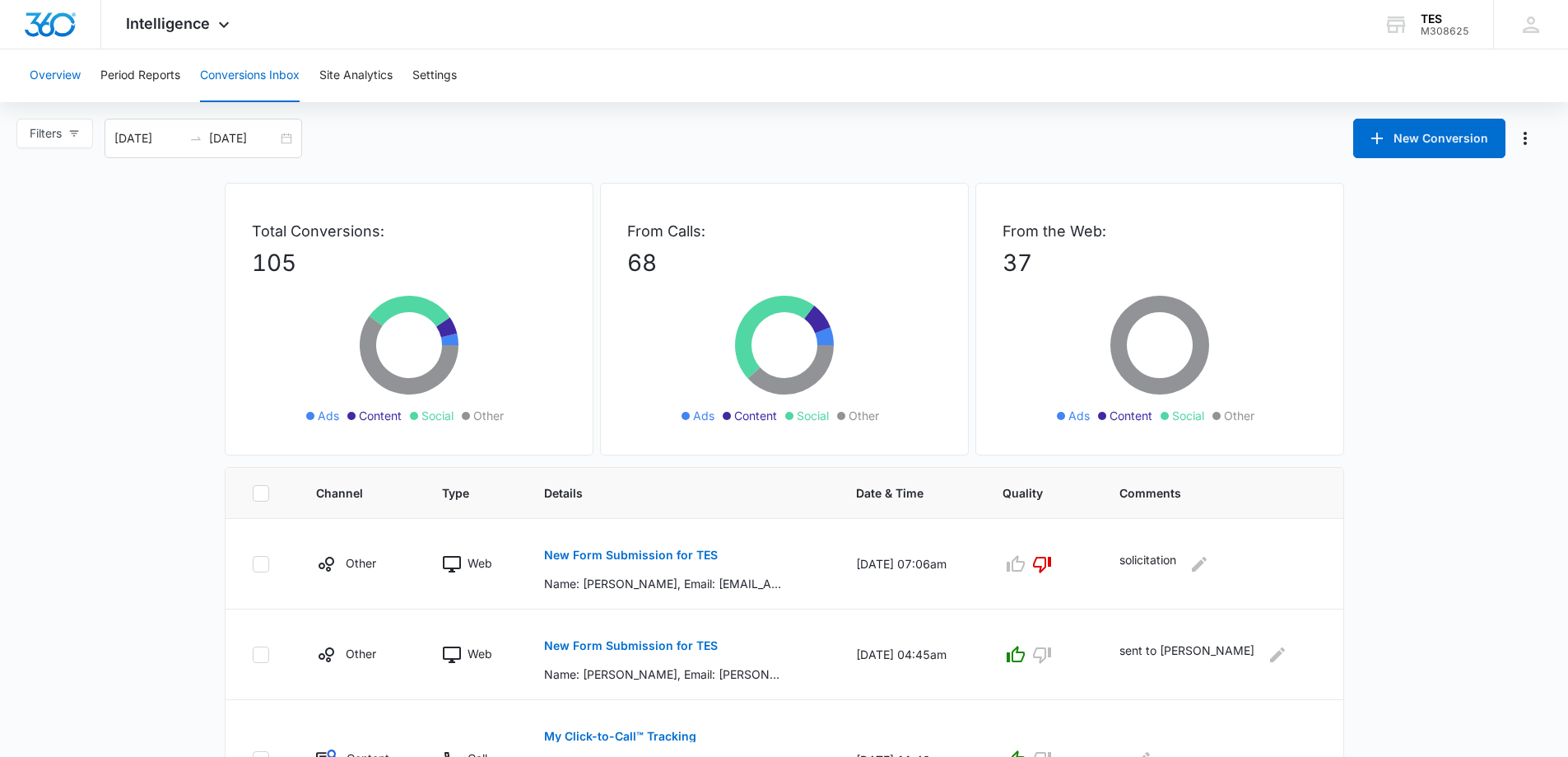
click at [57, 77] on button "Overview" at bounding box center [56, 76] width 51 height 53
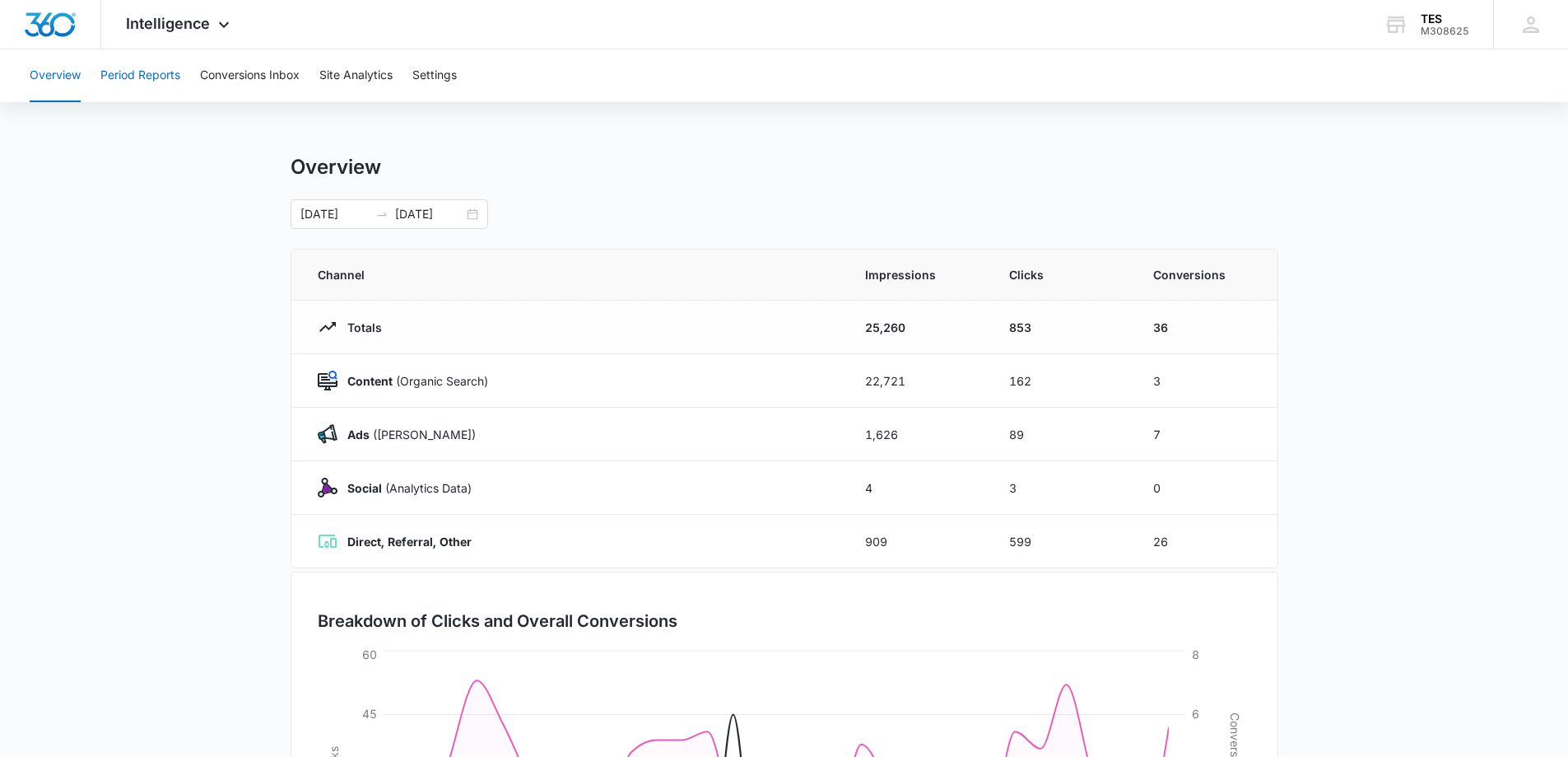
click at [158, 71] on button "Period Reports" at bounding box center [140, 76] width 80 height 53
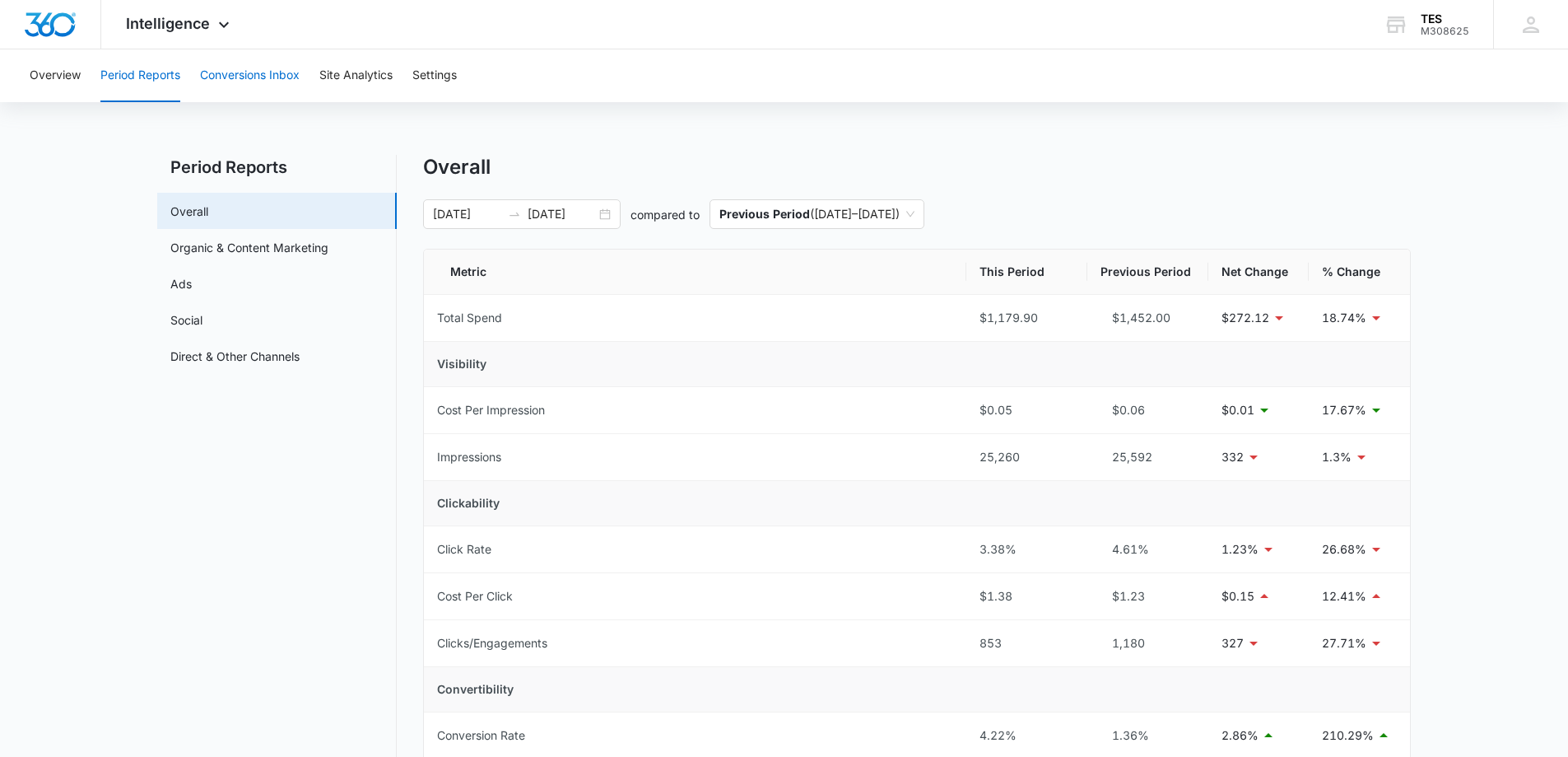
click at [241, 70] on button "Conversions Inbox" at bounding box center [250, 76] width 100 height 53
